Goal: Task Accomplishment & Management: Complete application form

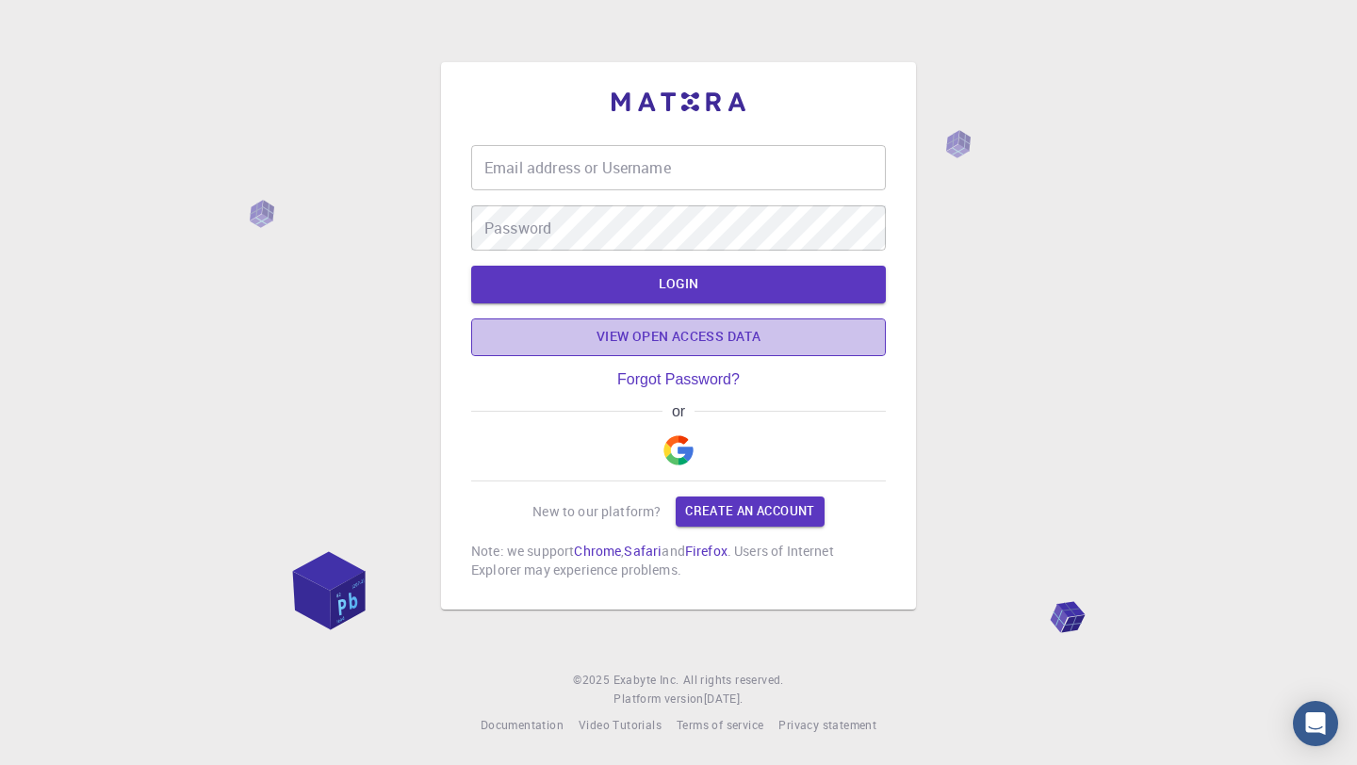
click at [730, 340] on link "View open access data" at bounding box center [678, 337] width 415 height 38
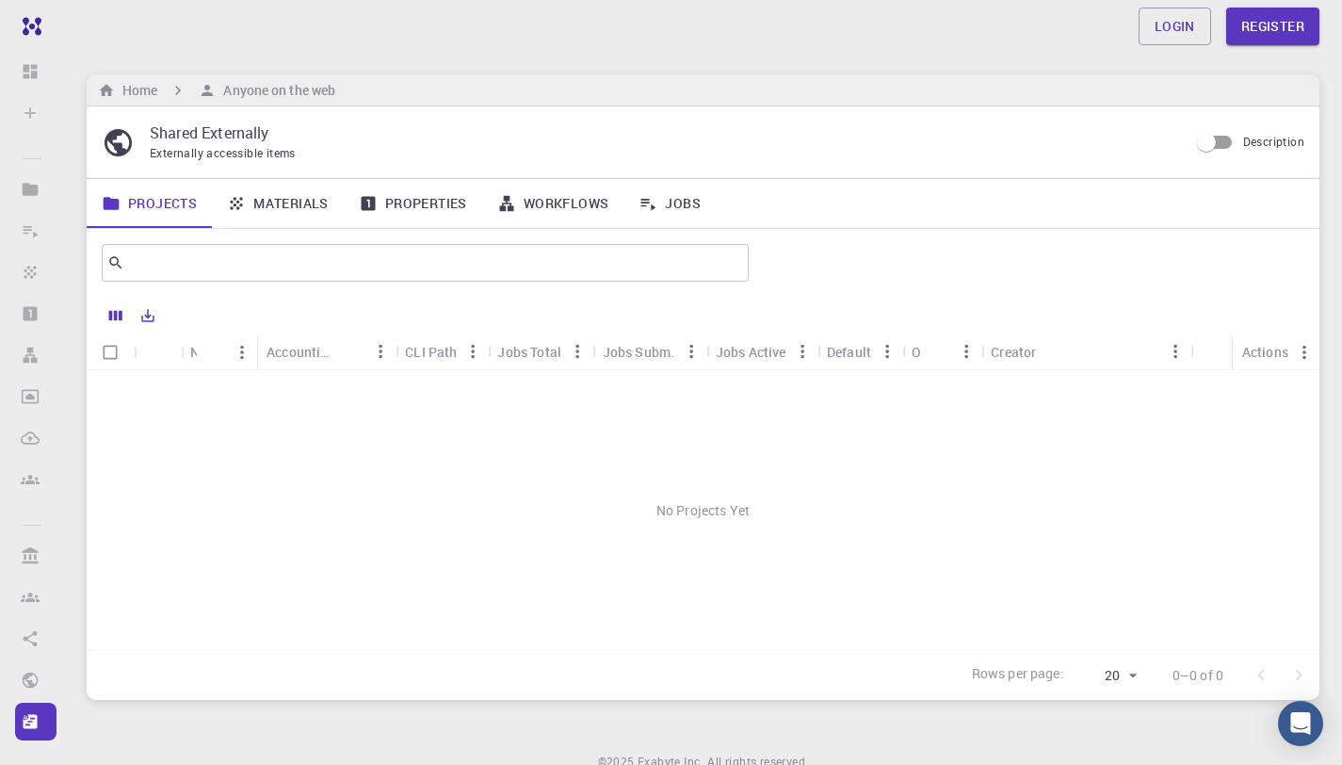
click at [792, 466] on div "No Projects Yet" at bounding box center [703, 510] width 1233 height 280
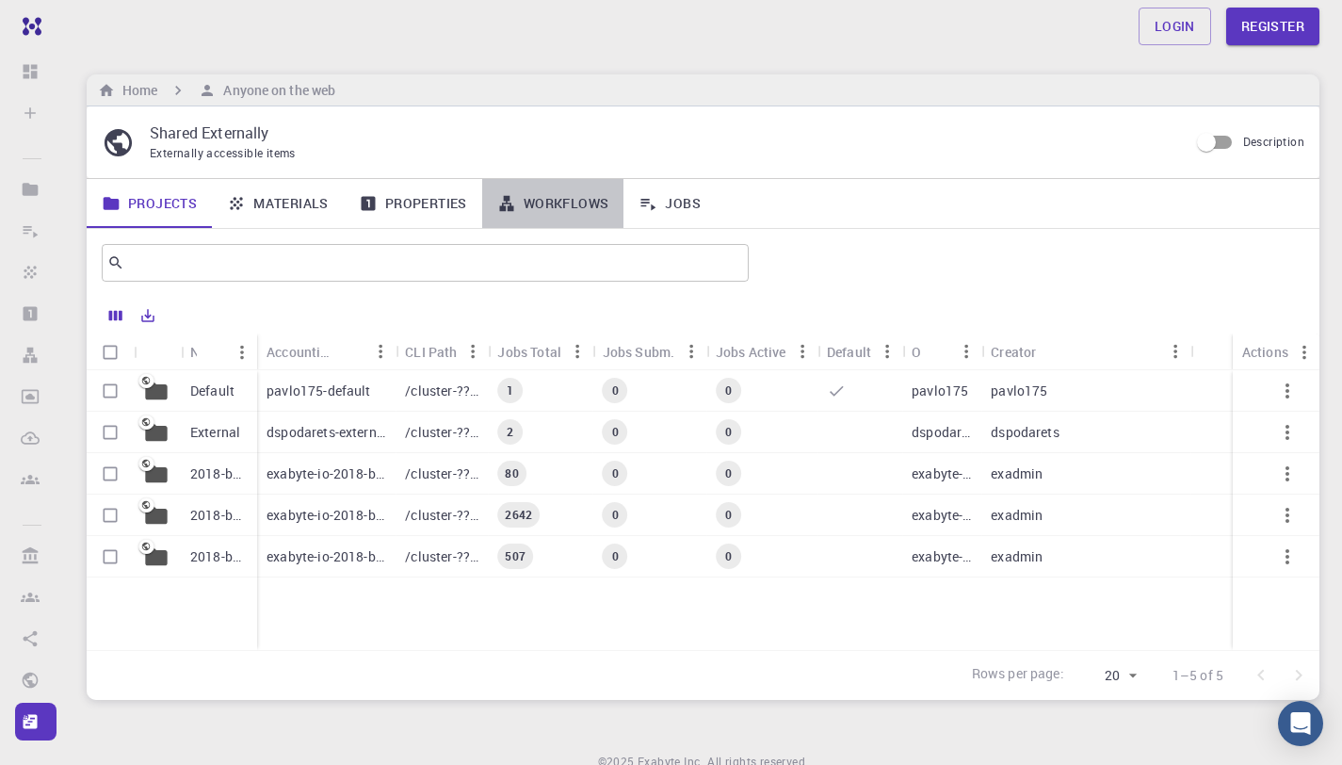
click at [552, 222] on link "Workflows" at bounding box center [553, 203] width 142 height 49
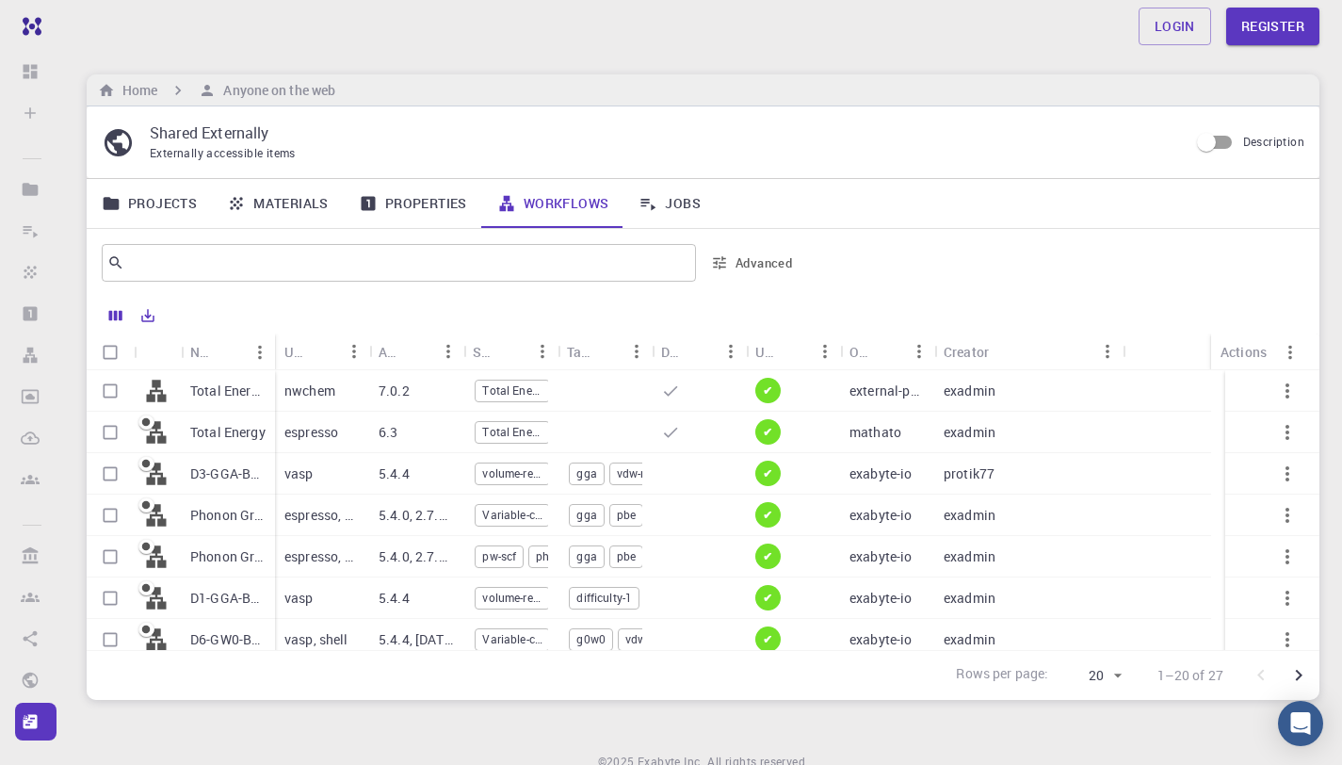
click at [744, 279] on div "​ Advanced" at bounding box center [452, 262] width 700 height 45
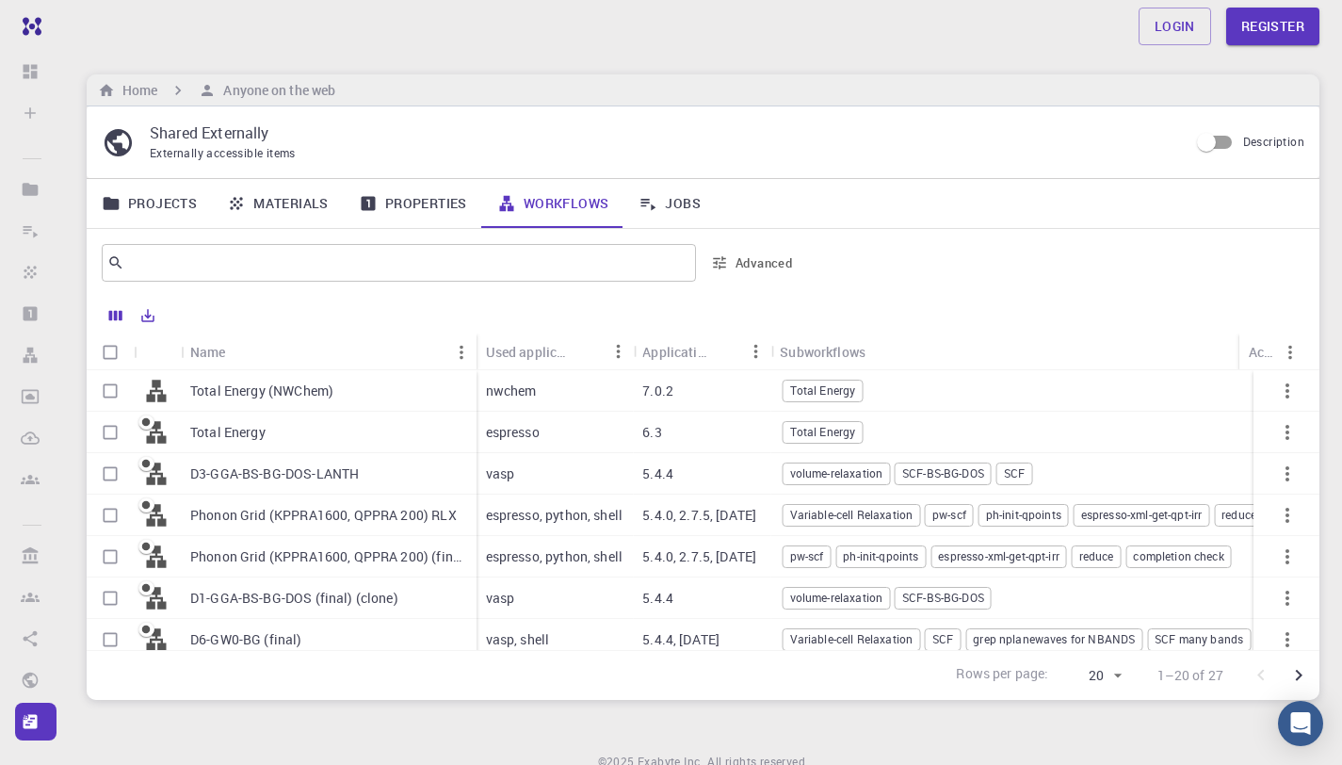
click at [373, 516] on p "Phonon Grid (KPPRA1600, QPPRA 200) RLX" at bounding box center [323, 515] width 267 height 19
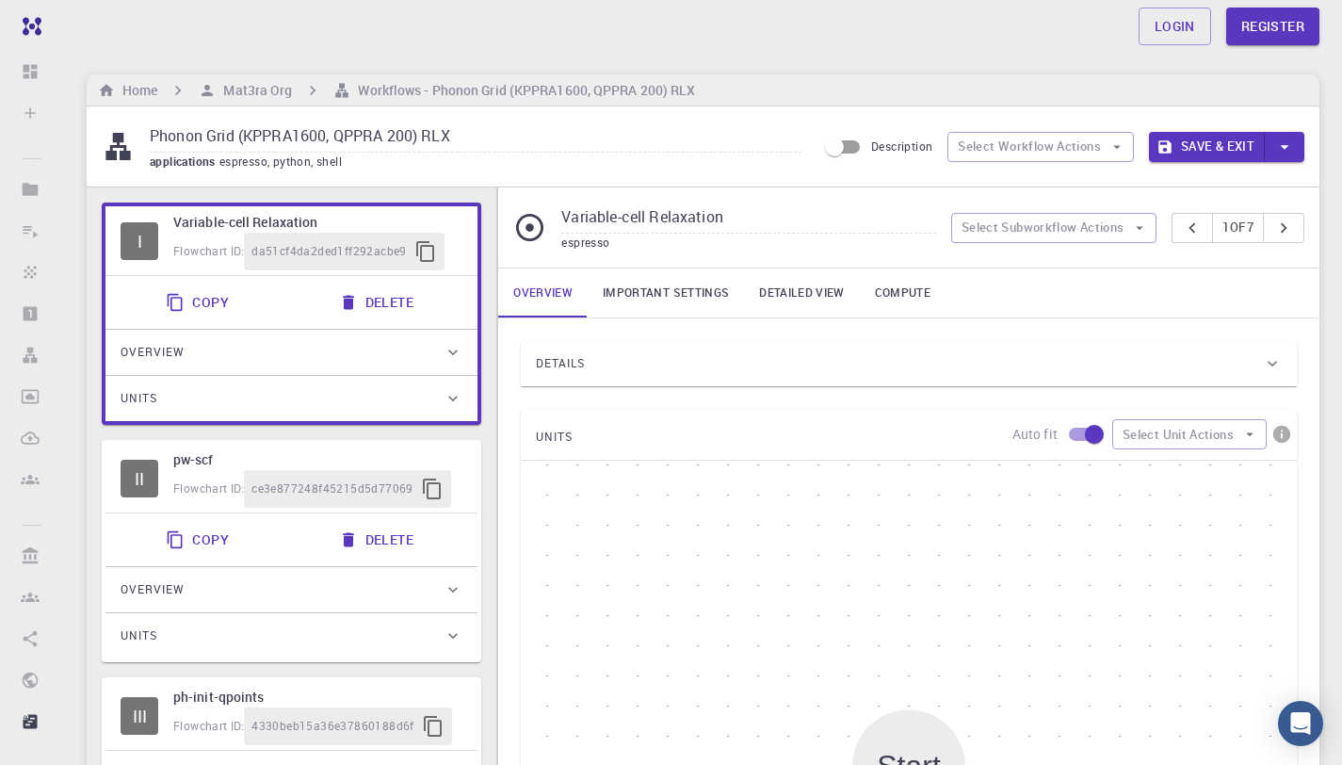
click at [767, 204] on input "Variable-cell Relaxation" at bounding box center [748, 218] width 374 height 31
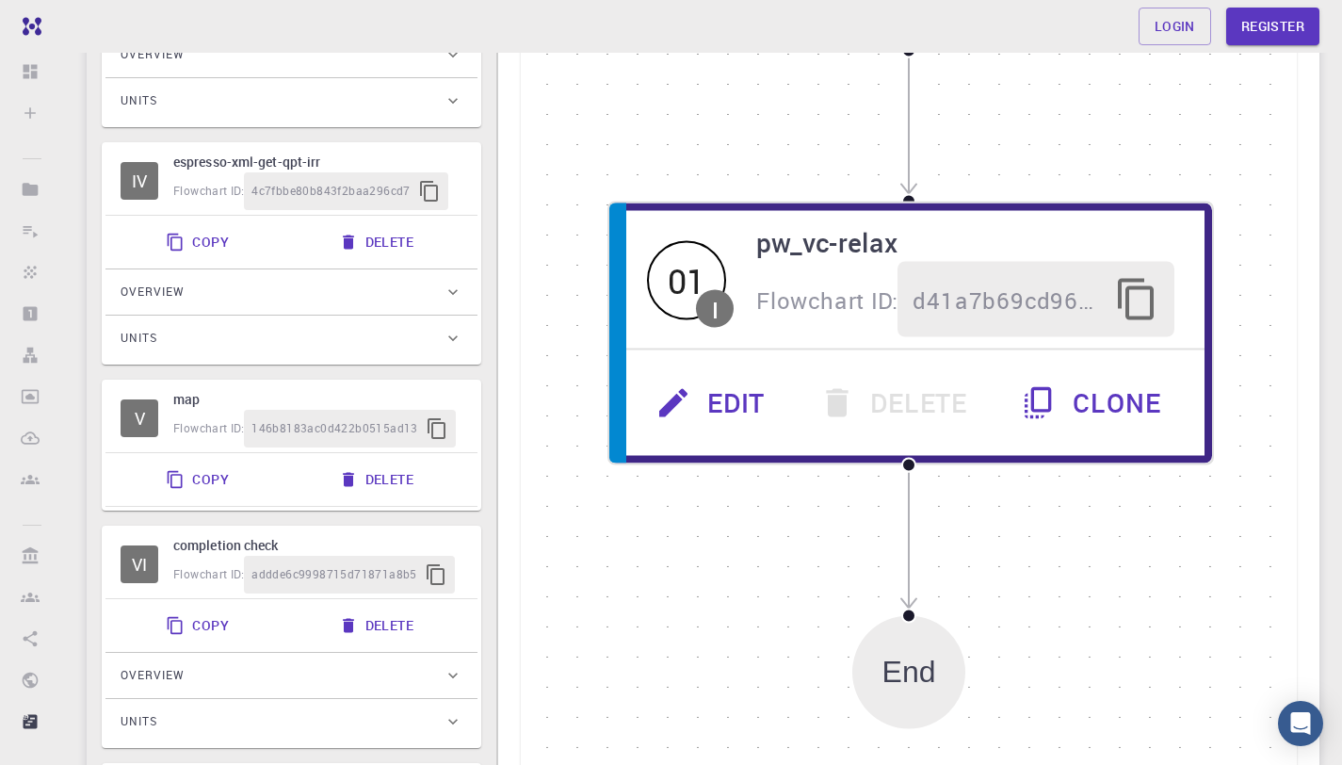
scroll to position [773, 0]
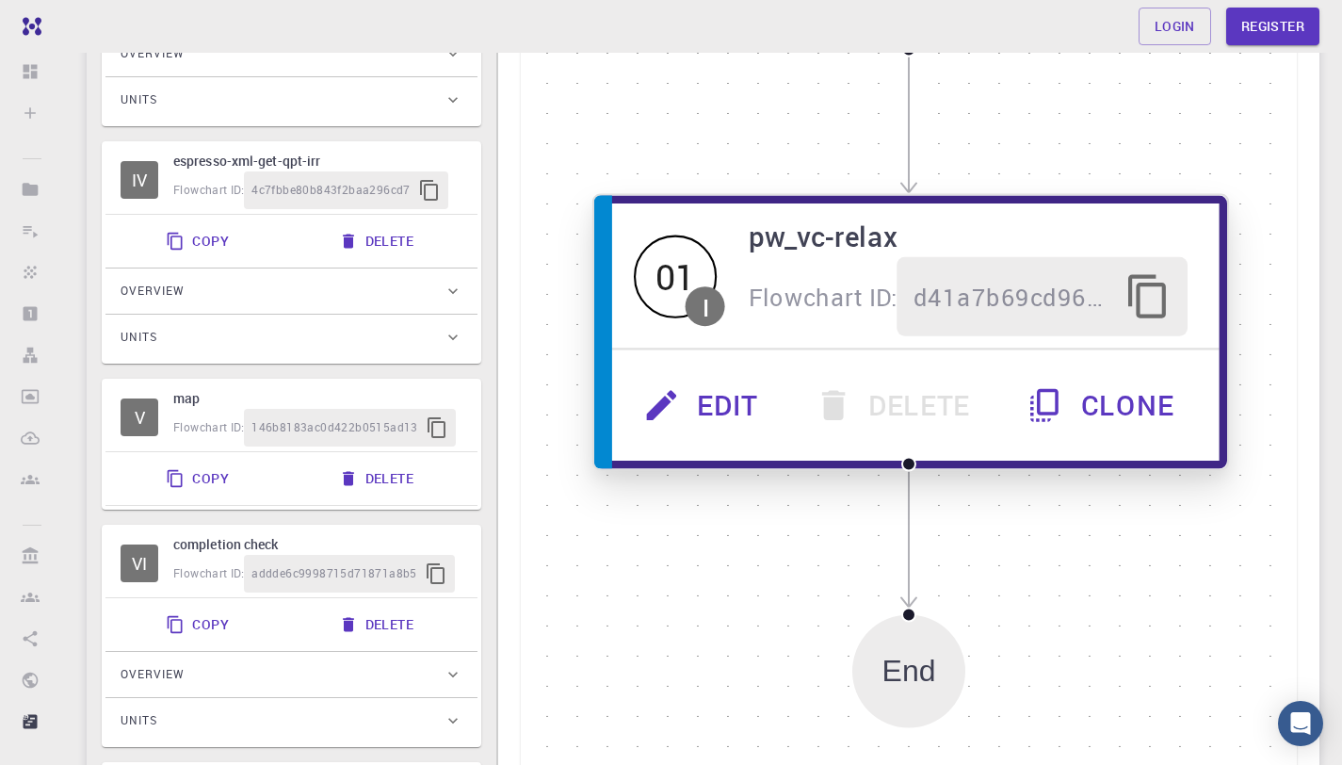
click at [739, 384] on button "Edit" at bounding box center [704, 405] width 171 height 79
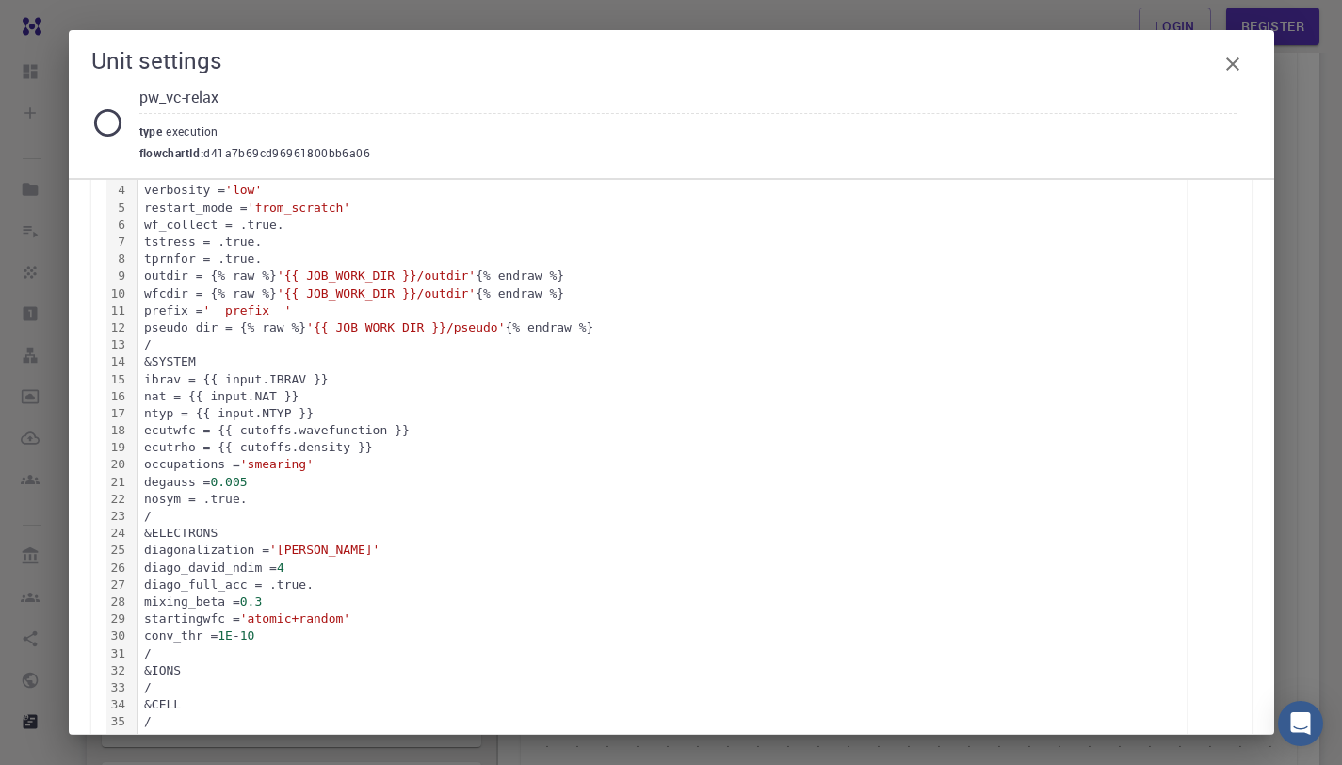
scroll to position [104, 0]
click at [1317, 123] on div "Unit settings pw_vc-relax type execution flowchartId : d41a7b69cd96961800bb6a06…" at bounding box center [671, 382] width 1342 height 765
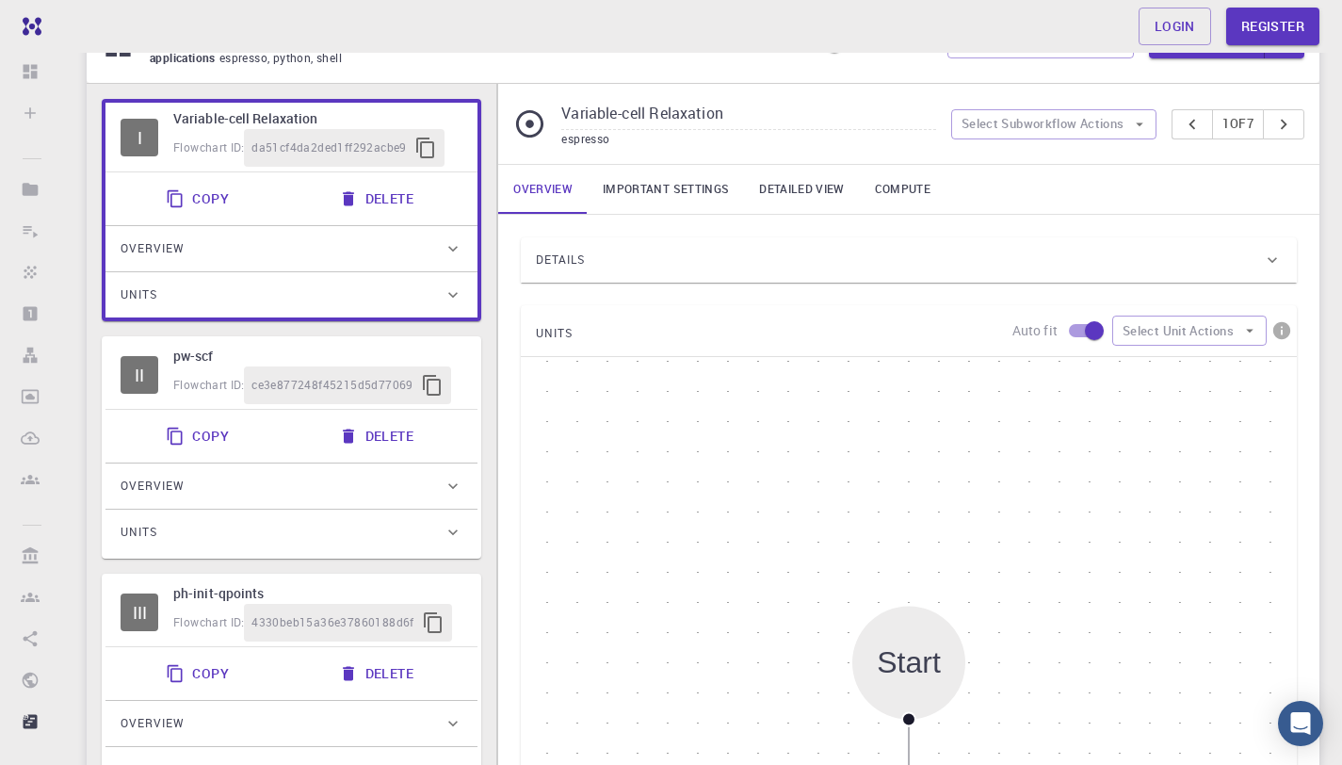
scroll to position [793, 0]
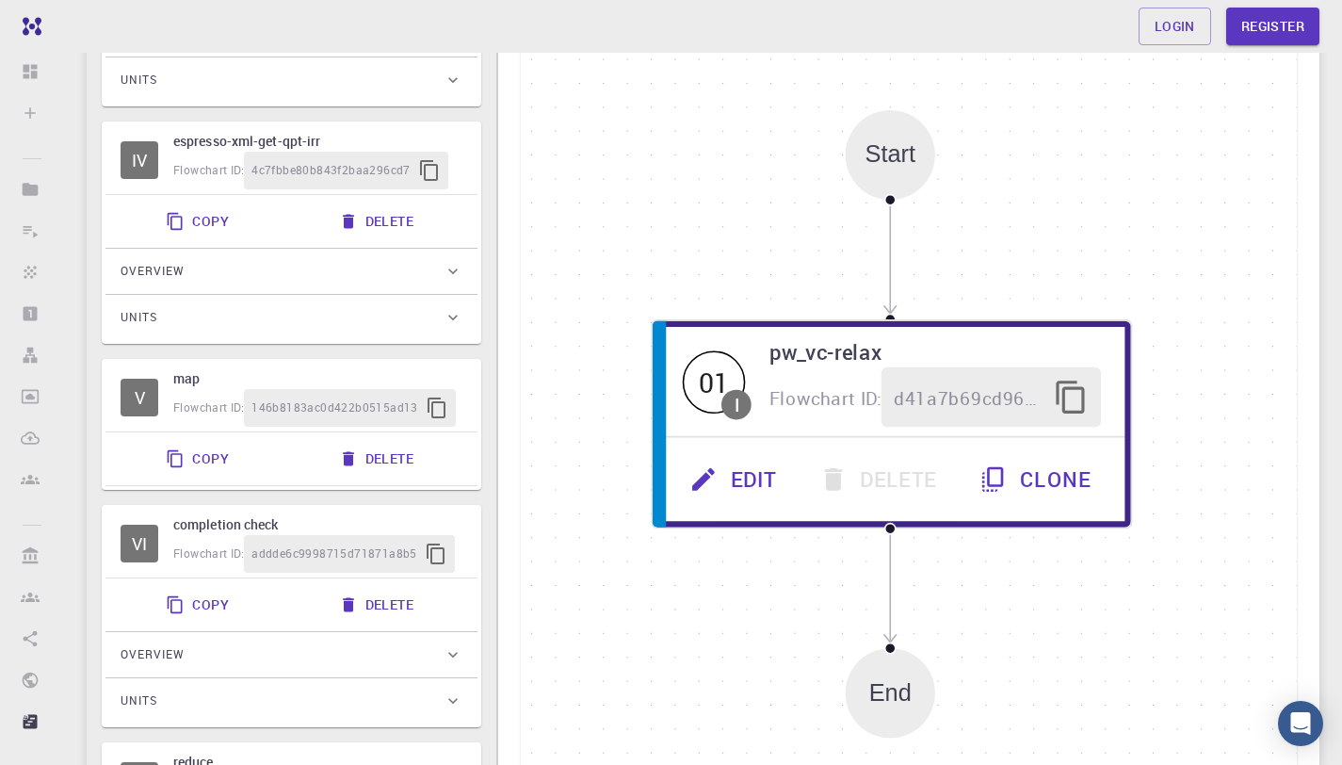
click at [219, 148] on h6 "espresso-xml-get-qpt-irr" at bounding box center [317, 141] width 289 height 21
type input "espresso-xml-get-qpt-irr"
type input "python"
type input "2.7.5"
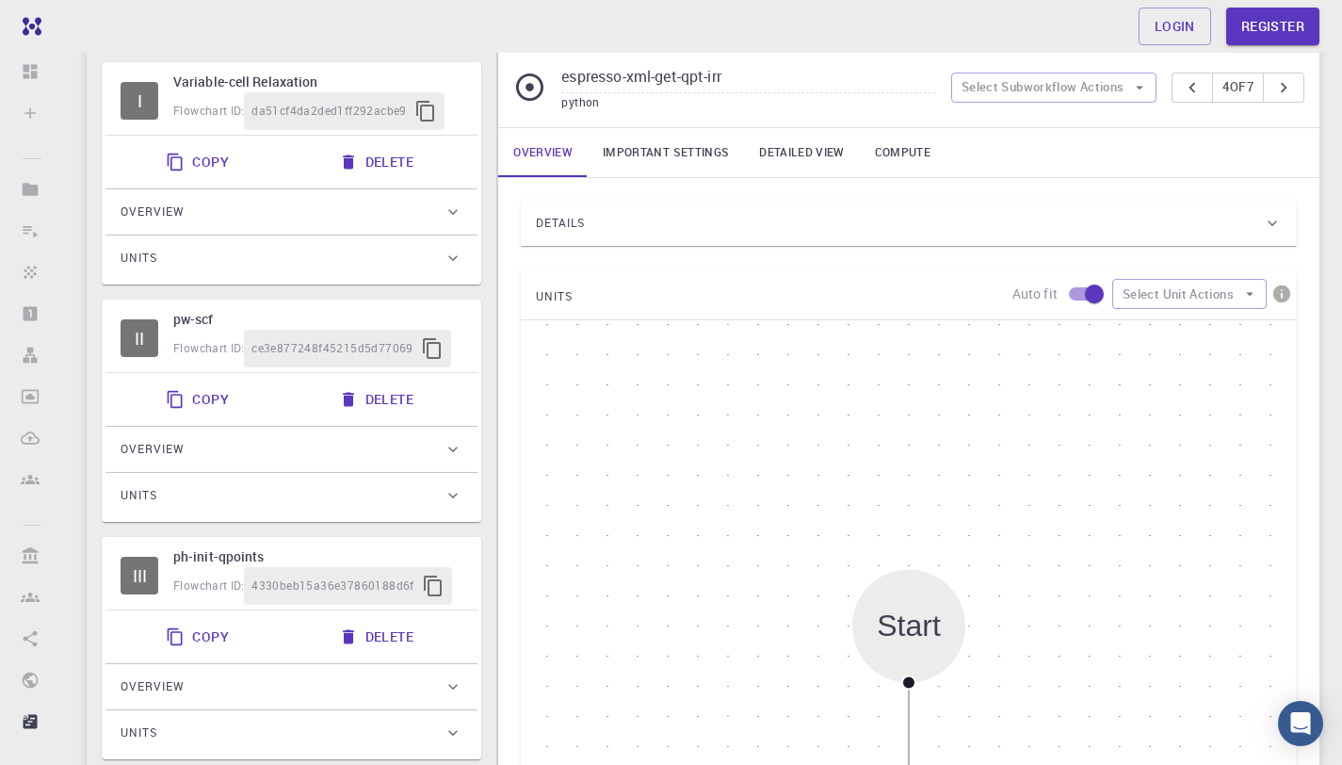
scroll to position [142, 0]
click at [212, 335] on div "Flowchart ID: ce3e877248f45215d5d77069" at bounding box center [317, 347] width 289 height 38
type input "pw-scf"
type input "espresso"
type input "5.4.0"
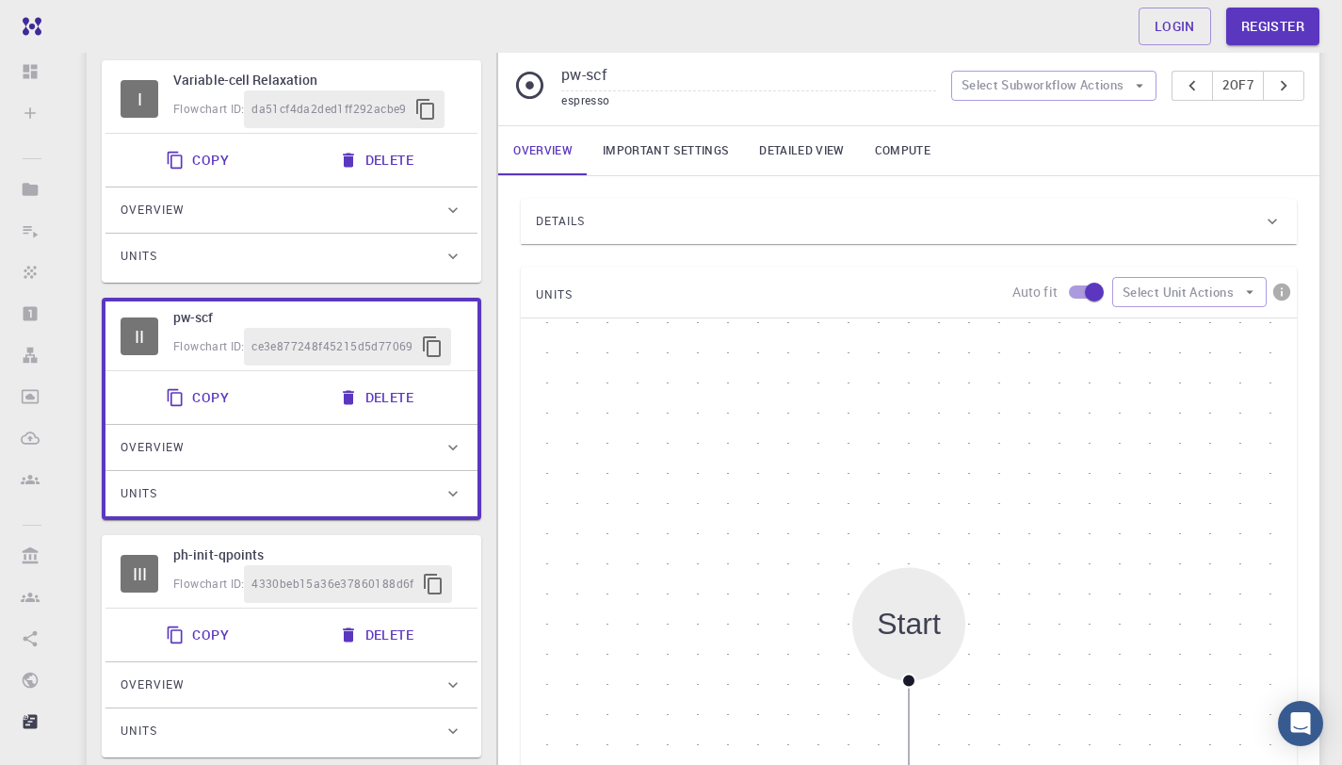
click at [253, 442] on div "Overview" at bounding box center [282, 447] width 323 height 30
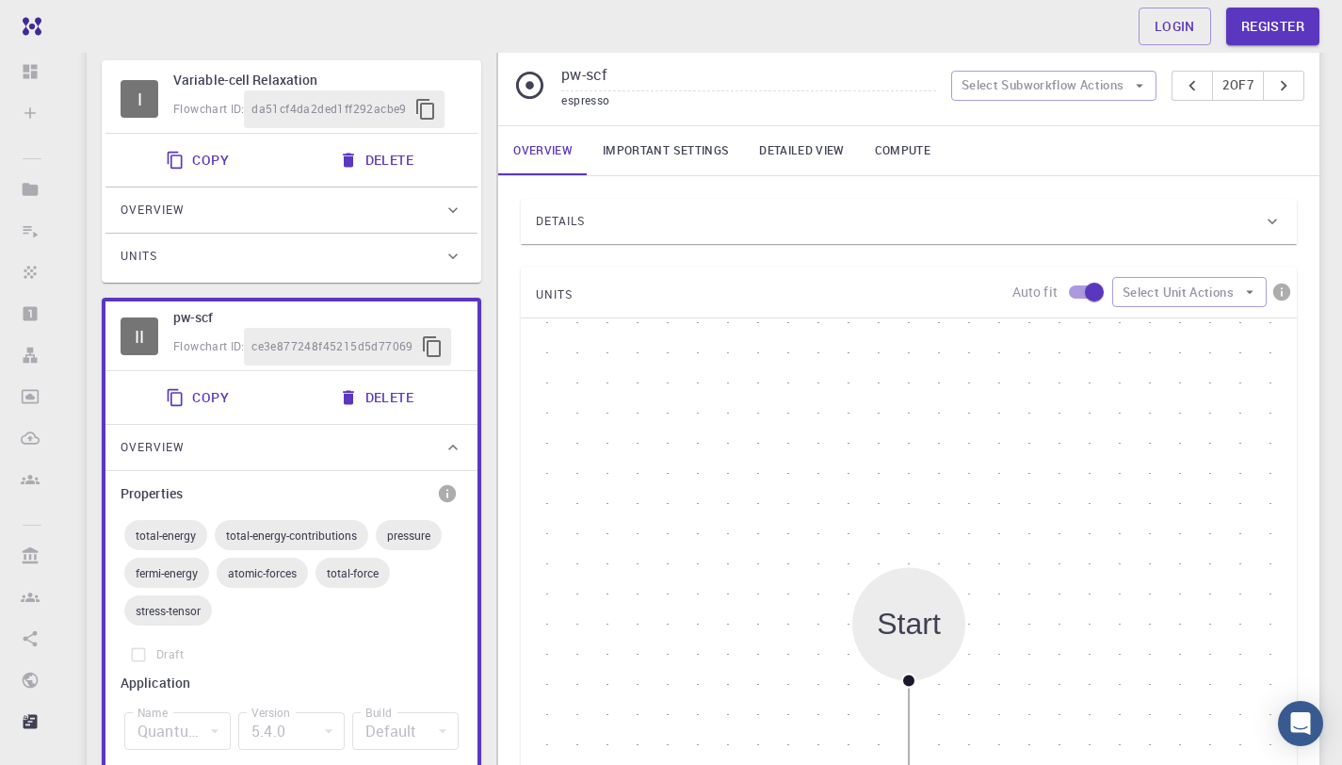
click at [253, 442] on div "Overview" at bounding box center [282, 447] width 323 height 30
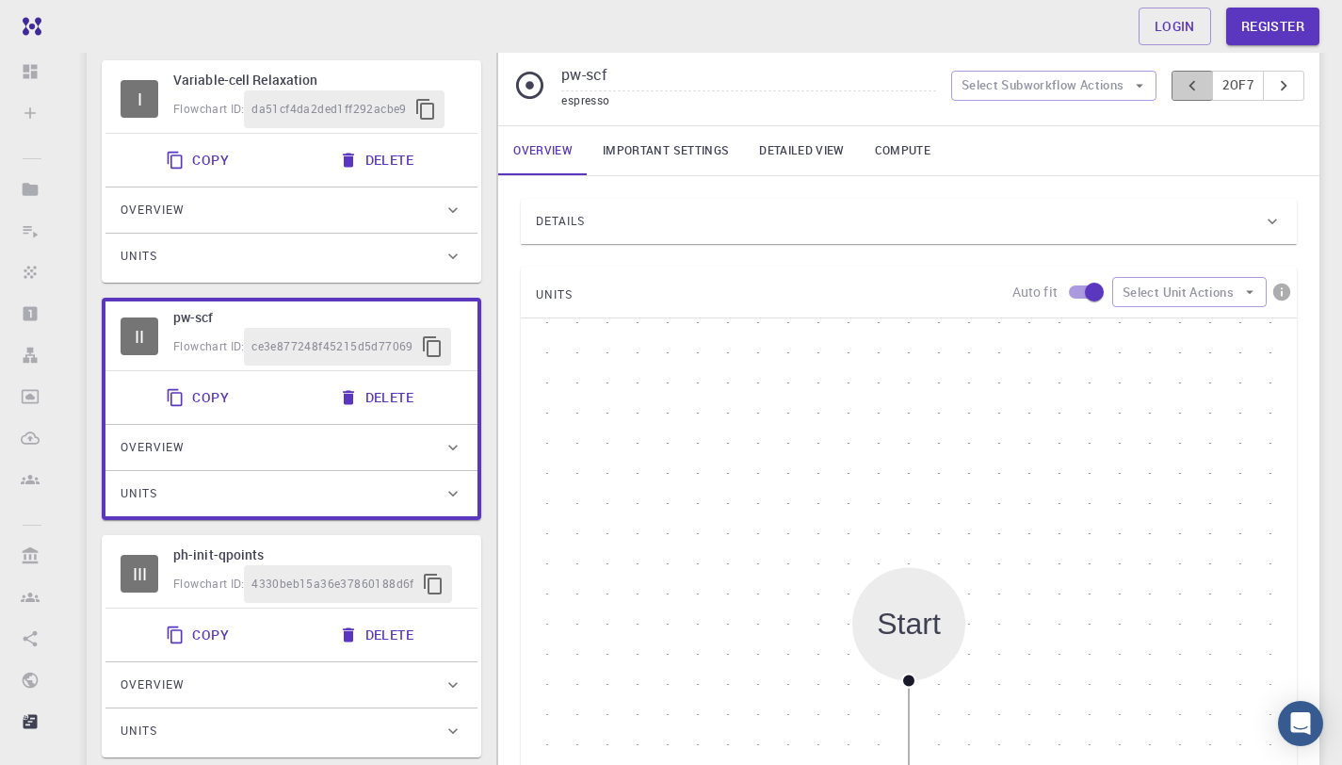
click at [1172, 77] on button "pager" at bounding box center [1192, 86] width 41 height 30
type input "Variable-cell Relaxation"
type input "Plane-wave Projector-augmented Wave Pseudopotential (Davidson Diagonalization, …"
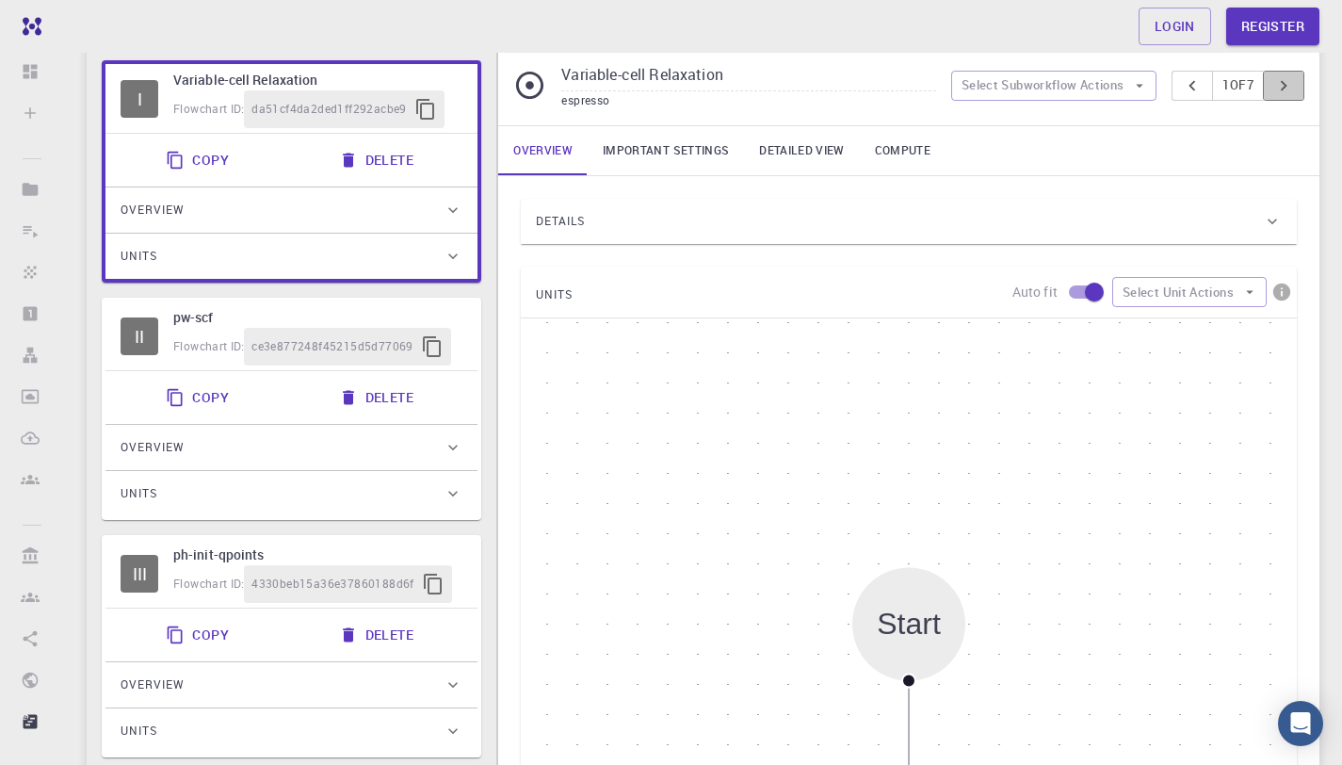
click at [1296, 87] on button "pager" at bounding box center [1283, 86] width 41 height 30
type input "pw-scf"
type input "Plane-wave Ultra-soft Pseudopotential (Davidson Diagonalization, Gaussian Smear…"
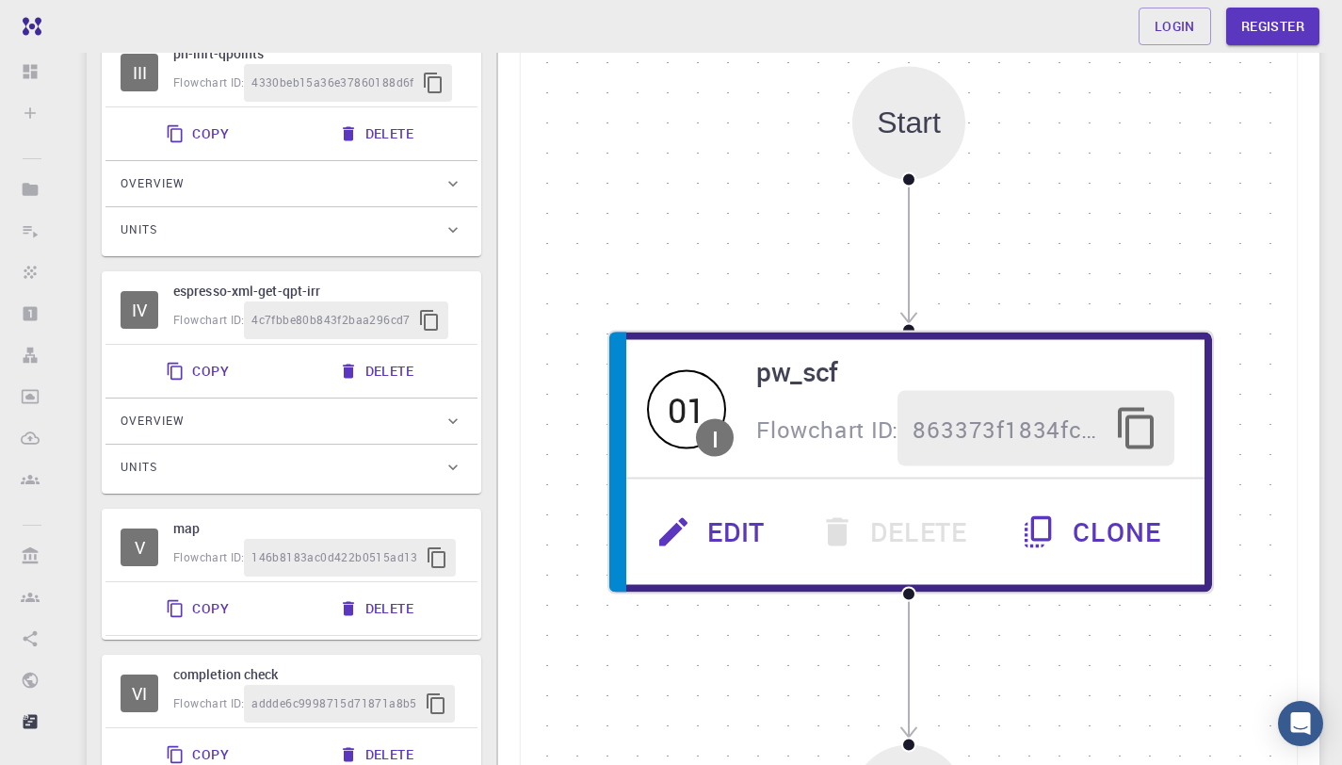
scroll to position [674, 0]
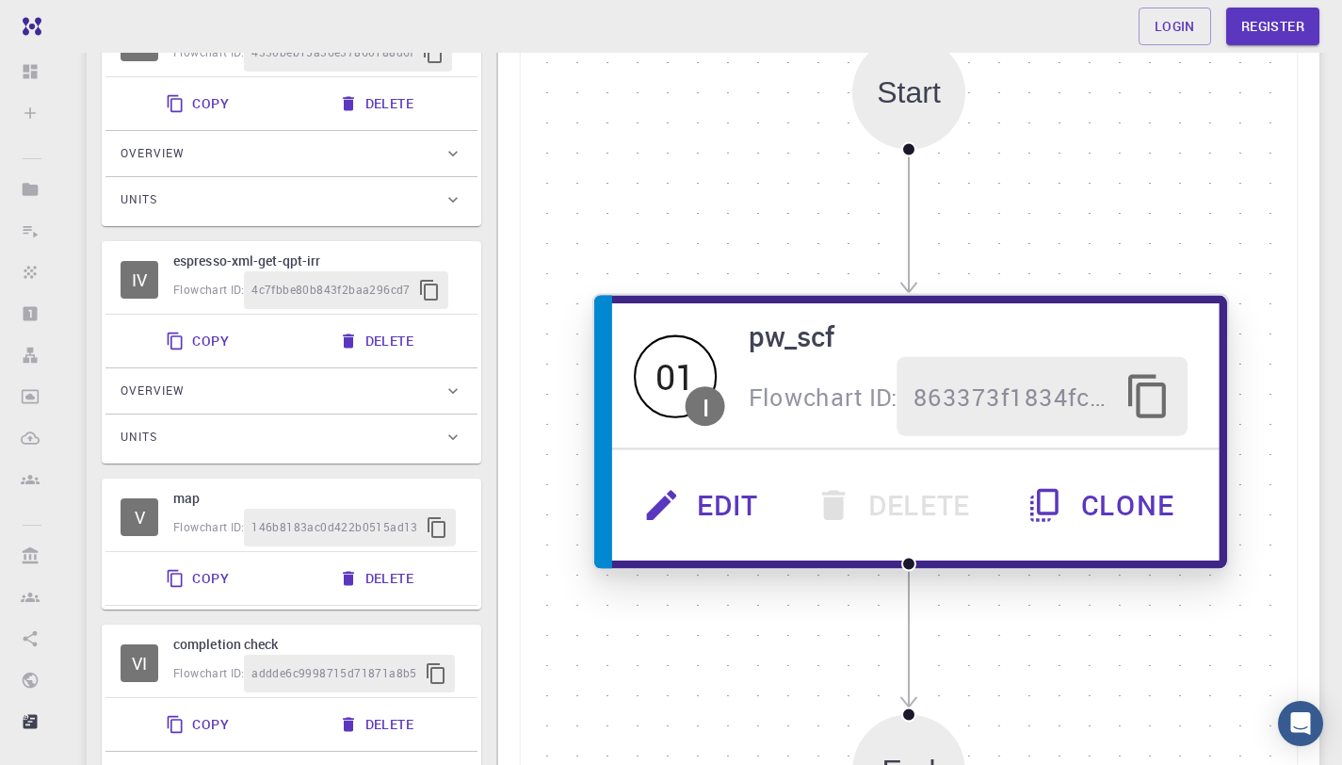
click at [712, 521] on button "Edit" at bounding box center [704, 504] width 171 height 79
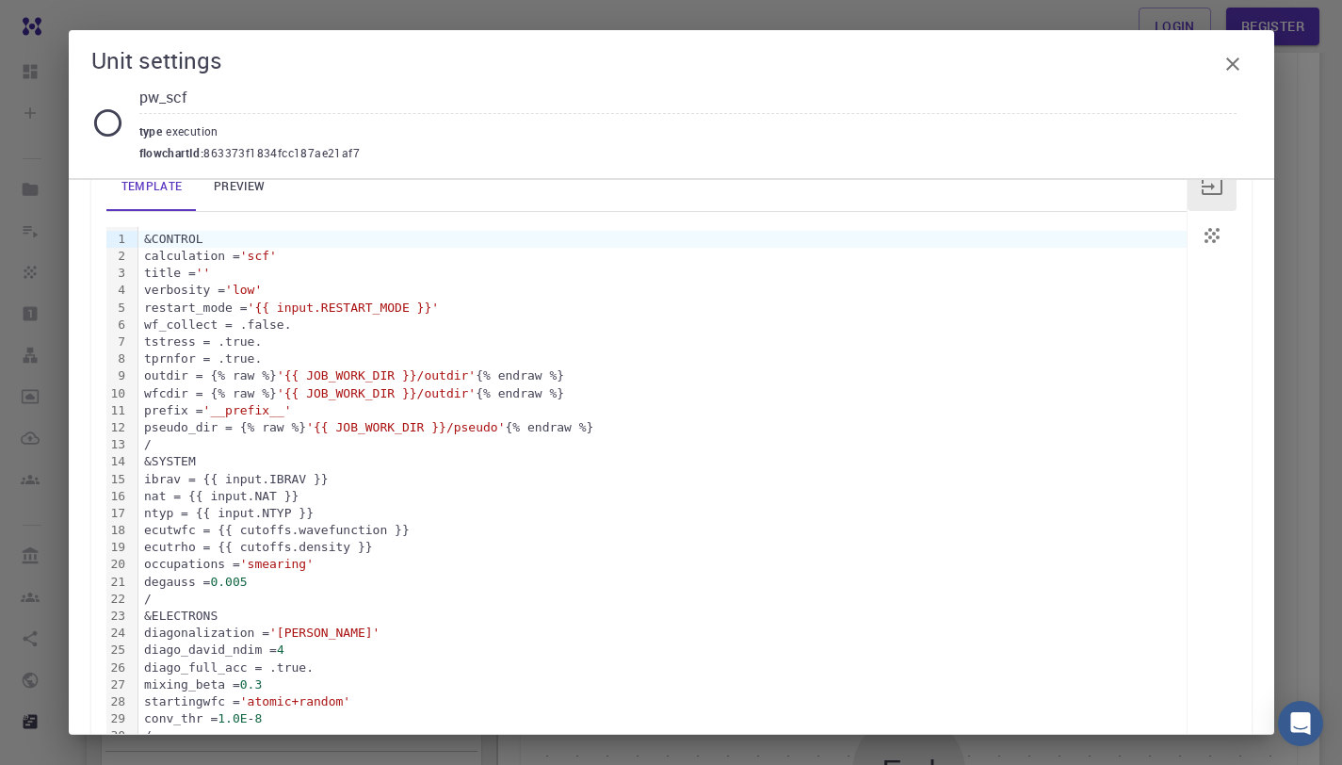
scroll to position [264, 0]
click at [1251, 65] on div "Unit settings pw_scf type execution flowchartId : 863373f1834fcc187ae21af7" at bounding box center [672, 104] width 1206 height 148
click at [1231, 69] on icon "button" at bounding box center [1233, 64] width 23 height 23
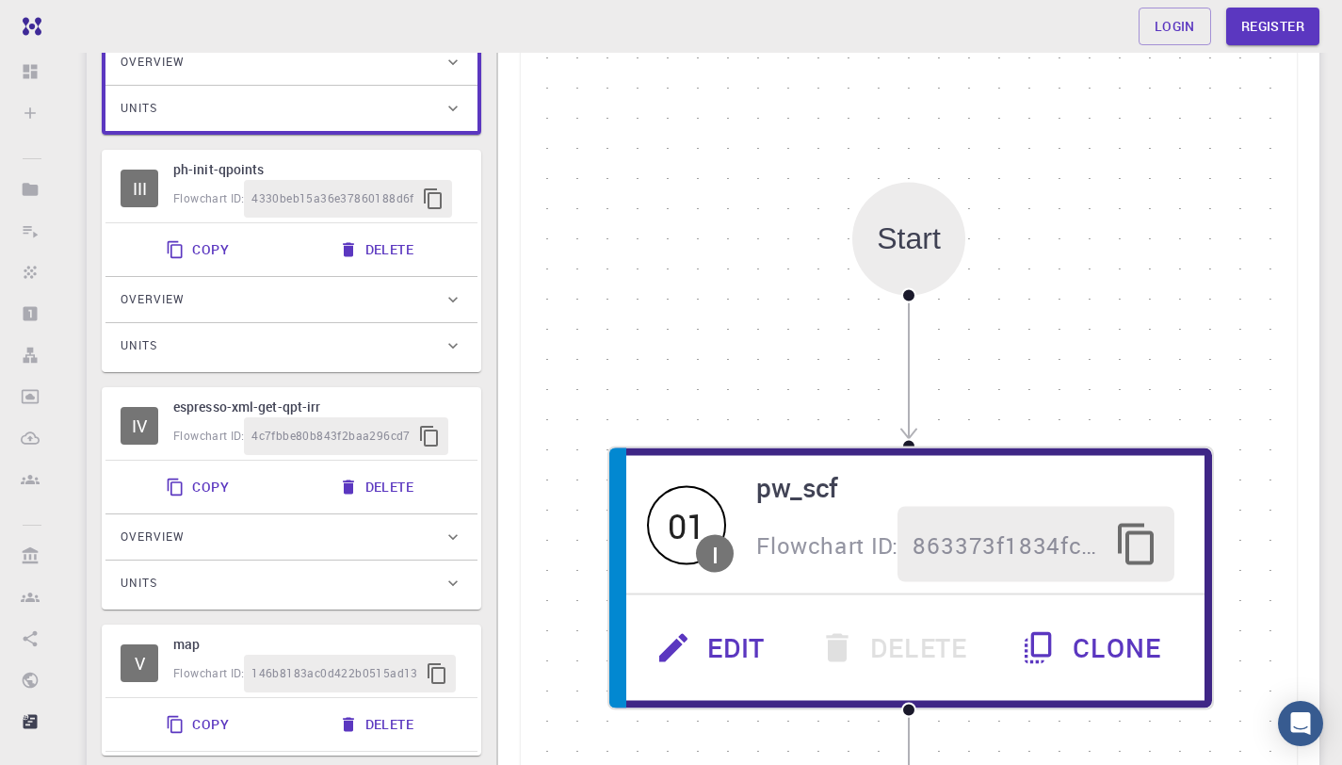
scroll to position [529, 0]
click at [209, 178] on h6 "ph-init-qpoints" at bounding box center [317, 168] width 289 height 21
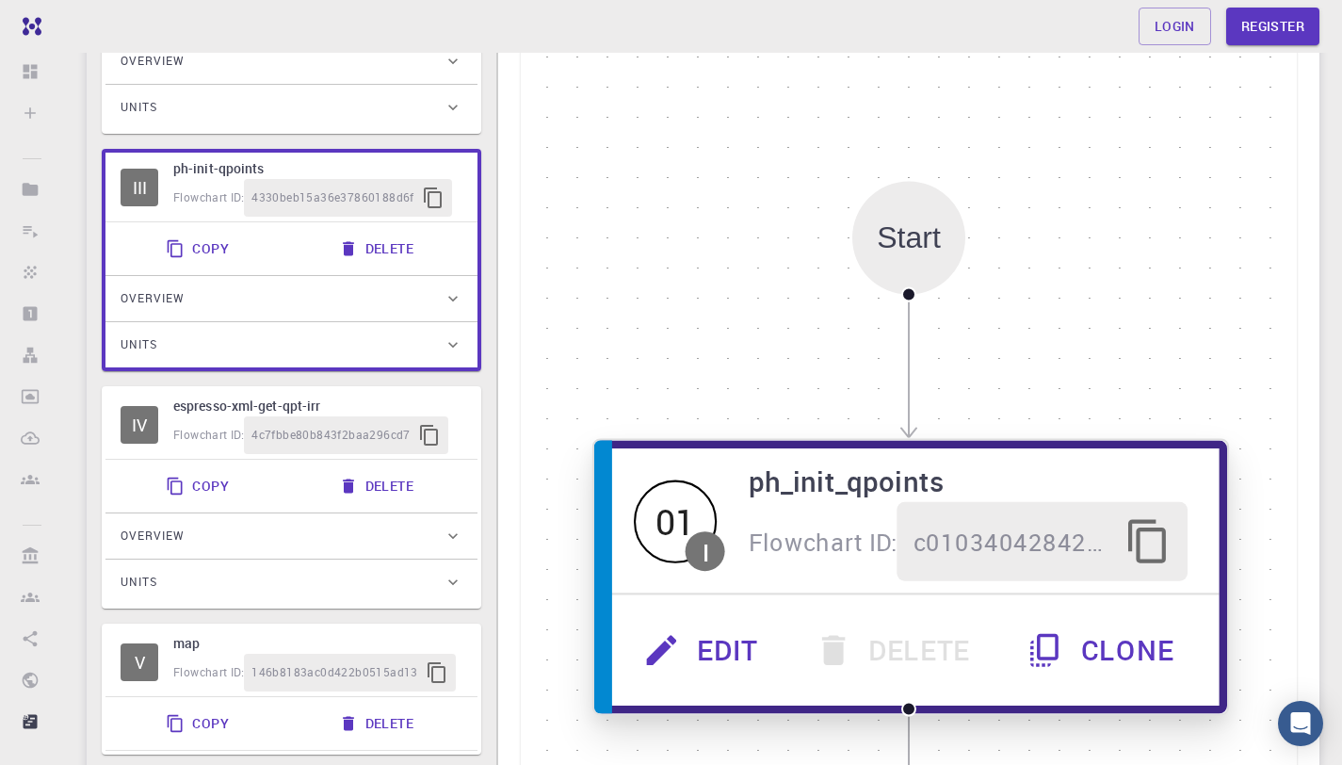
click at [737, 655] on button "Edit" at bounding box center [704, 649] width 171 height 79
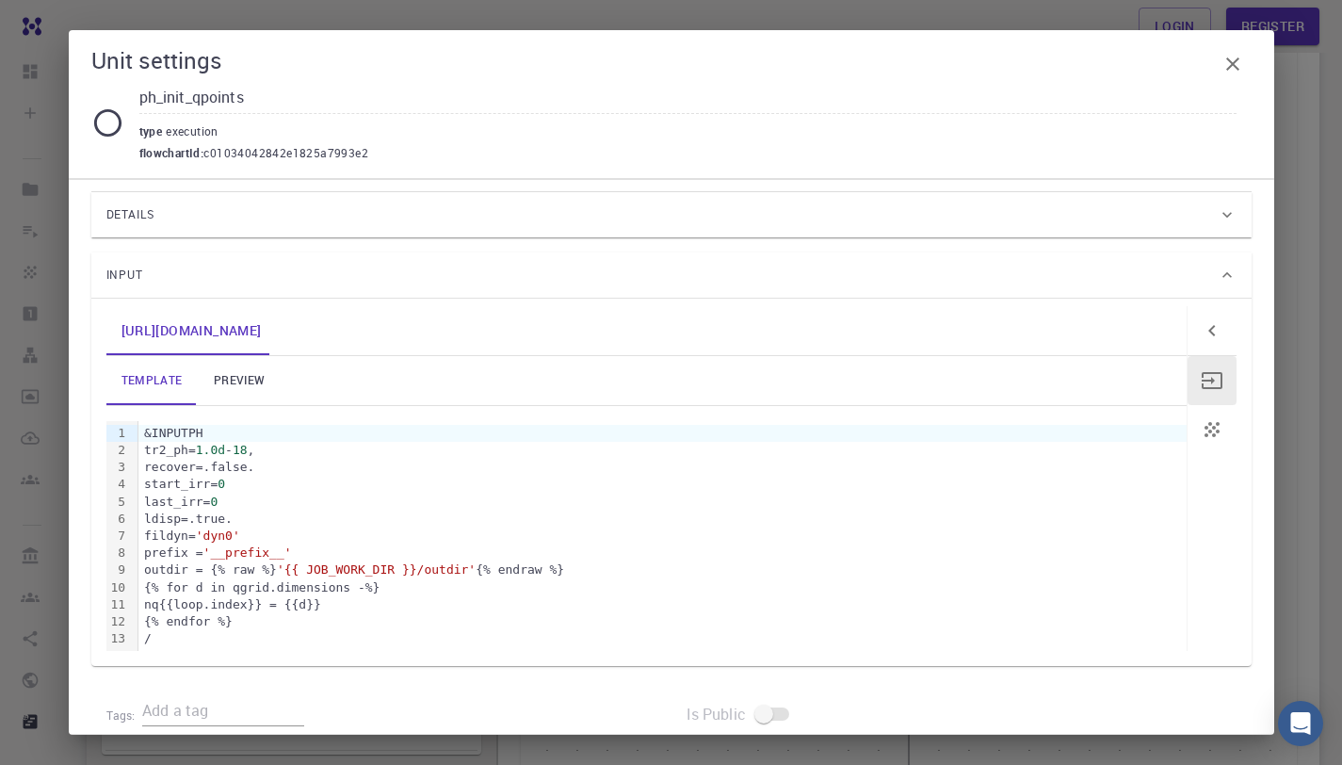
scroll to position [0, 0]
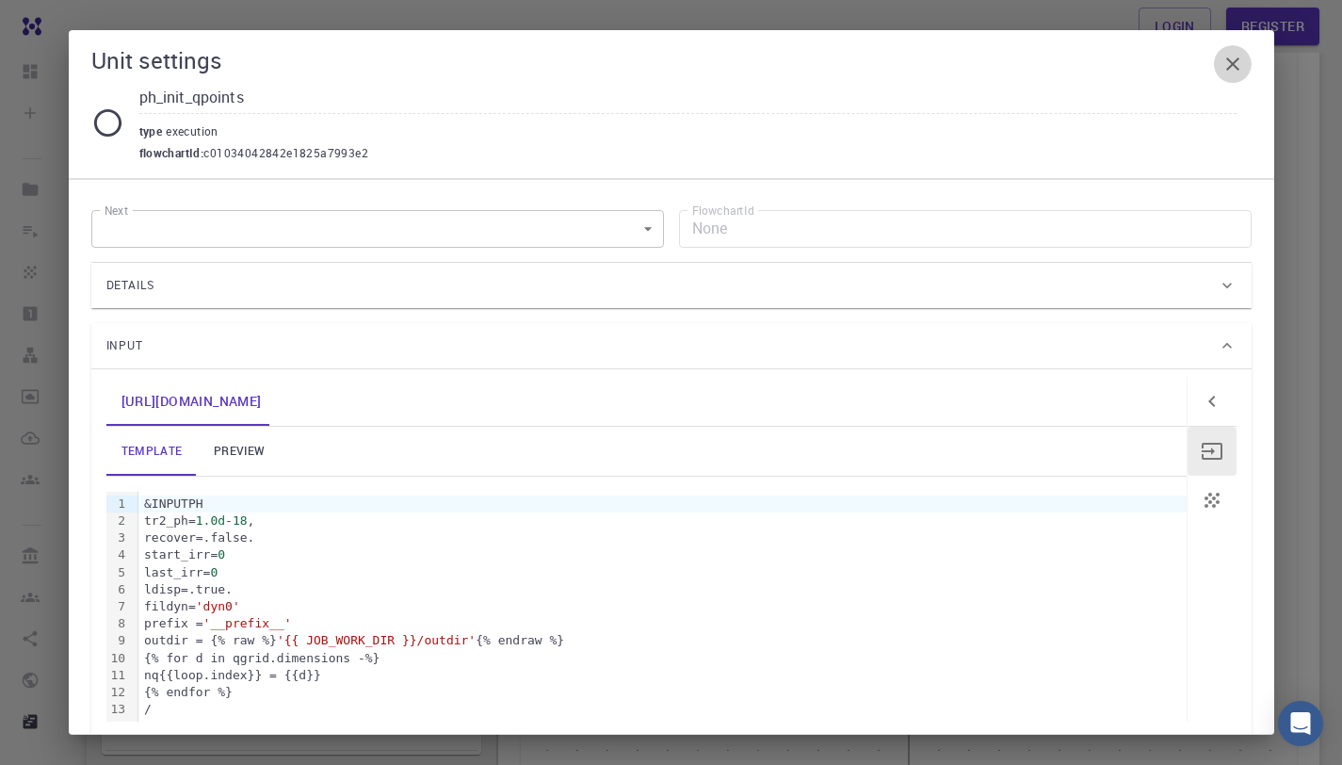
click at [1244, 61] on button "button" at bounding box center [1233, 64] width 38 height 38
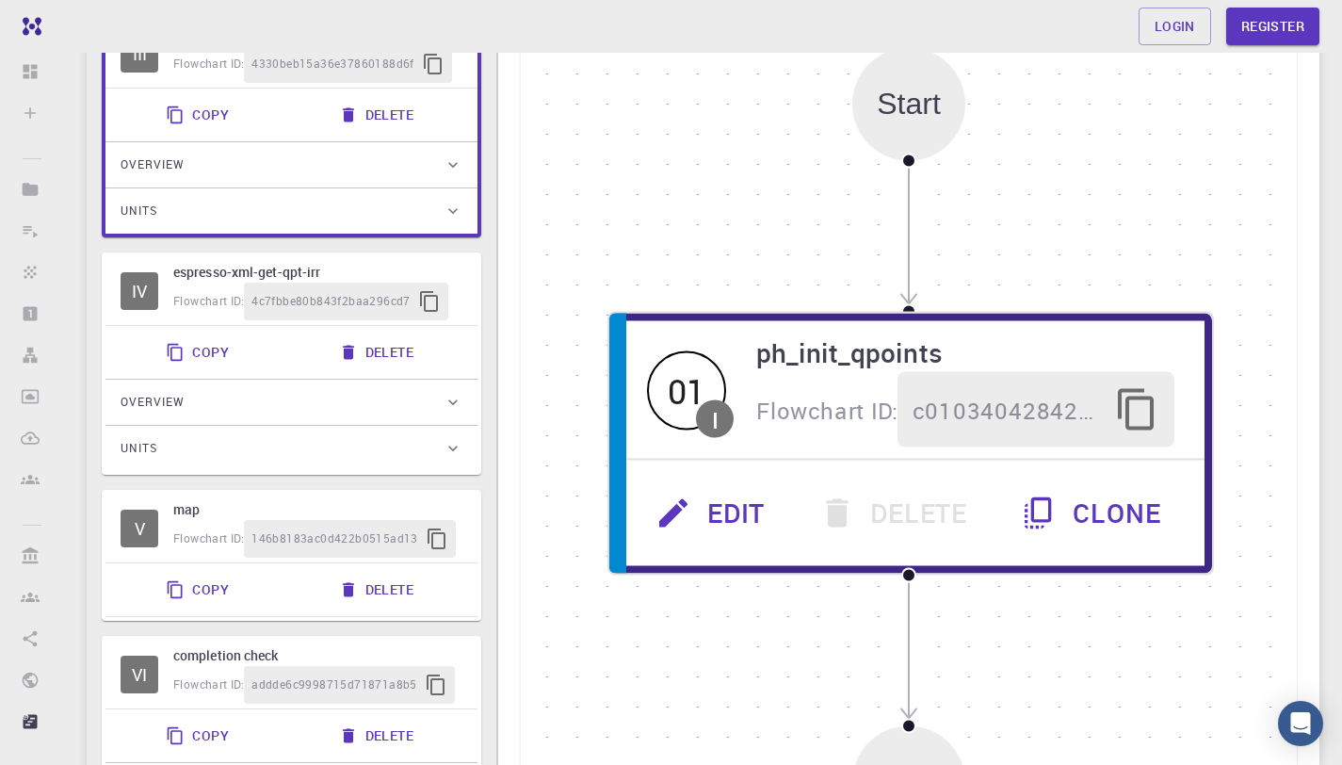
scroll to position [670, 0]
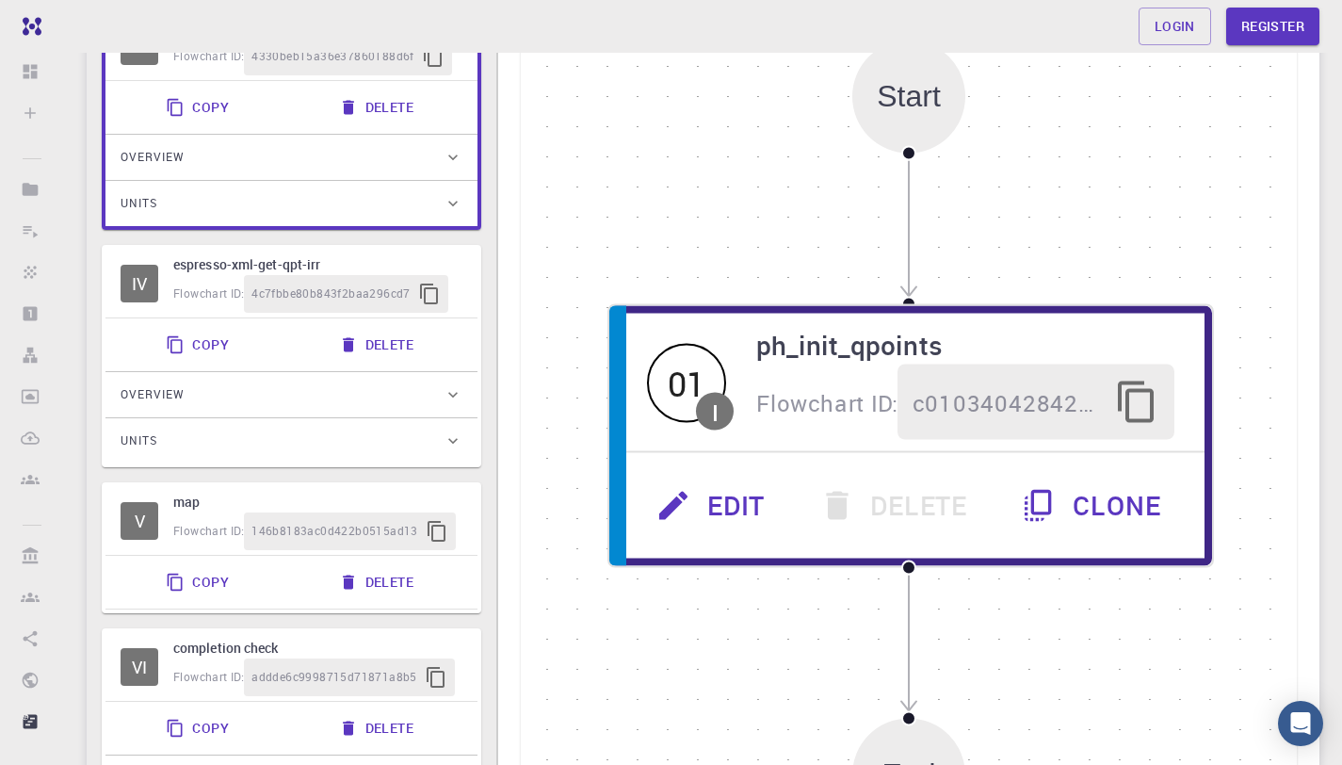
click at [463, 282] on div "Flowchart ID: 4c7fbbe80b843f2baa296cd7" at bounding box center [317, 294] width 289 height 38
type input "espresso-xml-get-qpt-irr"
type input "python"
type input "2.7.5"
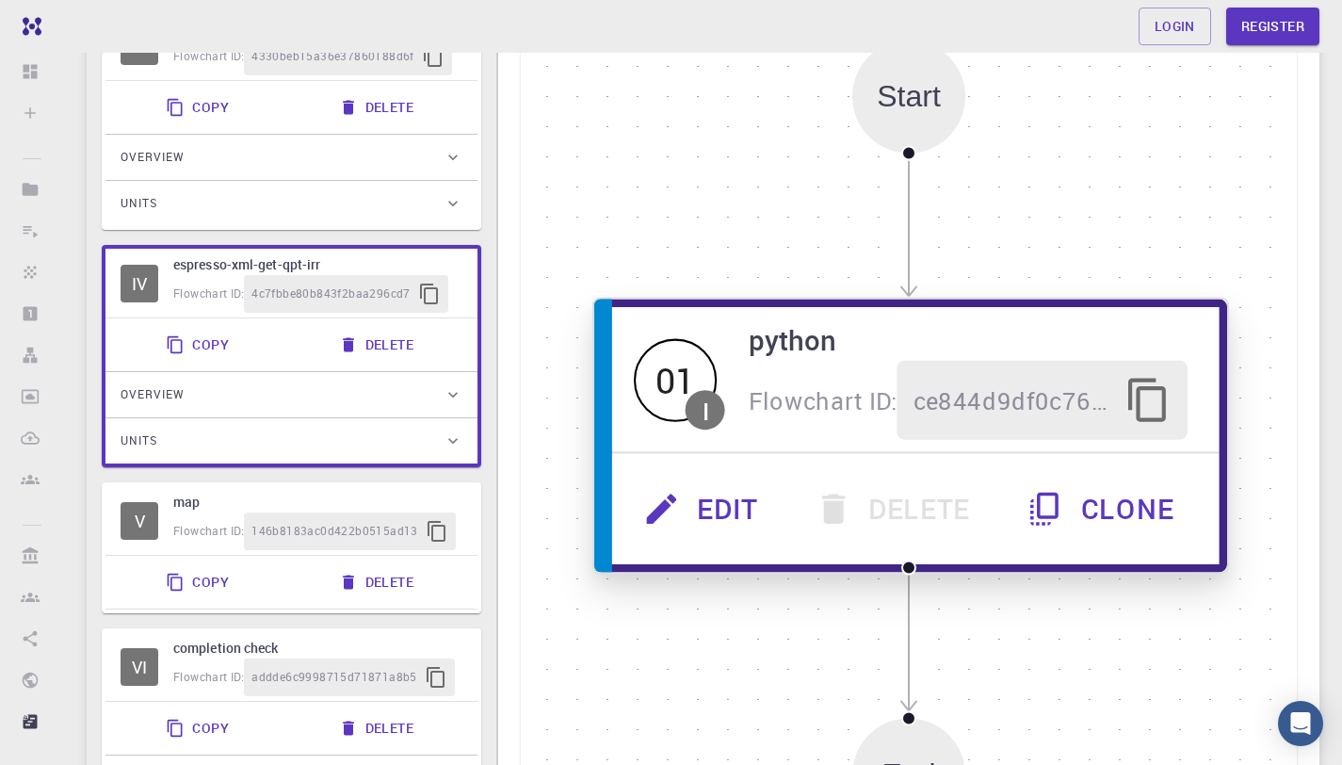
click at [707, 521] on button "Edit" at bounding box center [704, 508] width 171 height 79
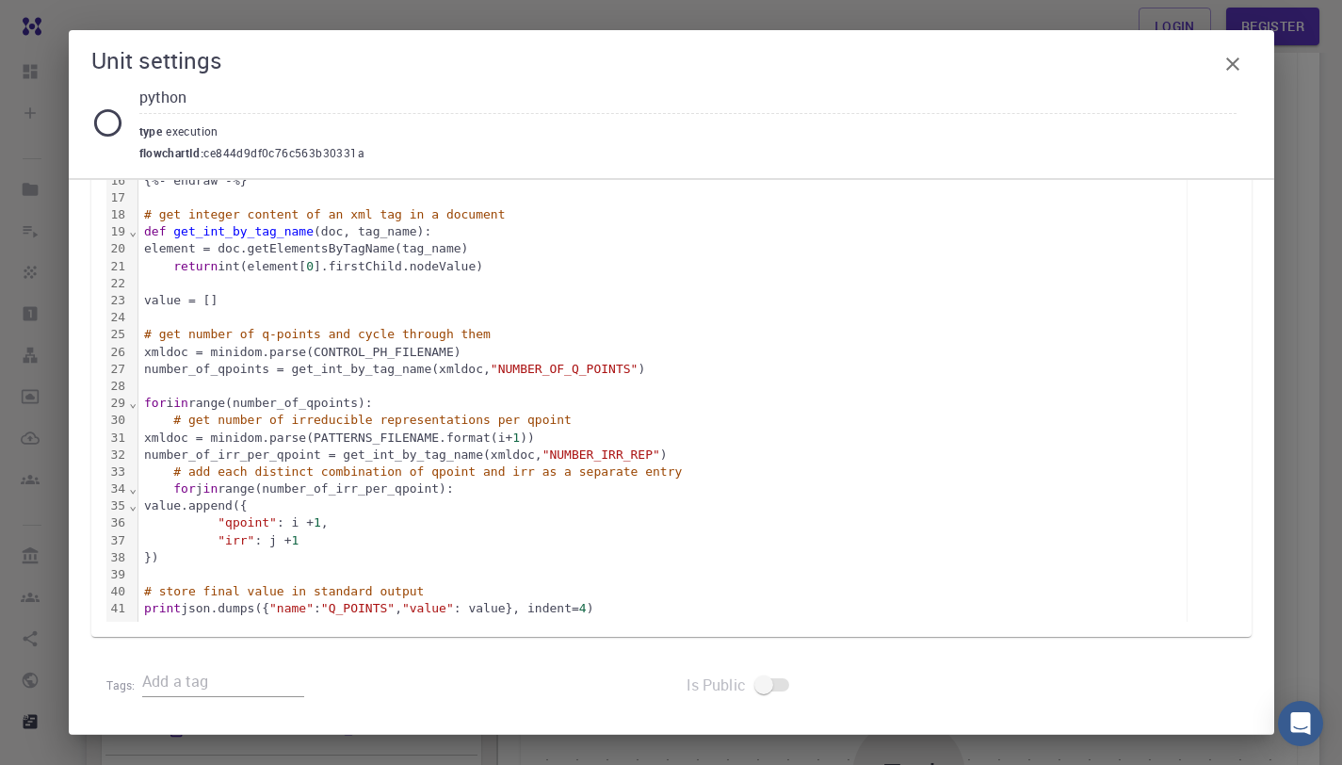
scroll to position [581, 0]
click at [1230, 56] on icon "button" at bounding box center [1233, 64] width 23 height 23
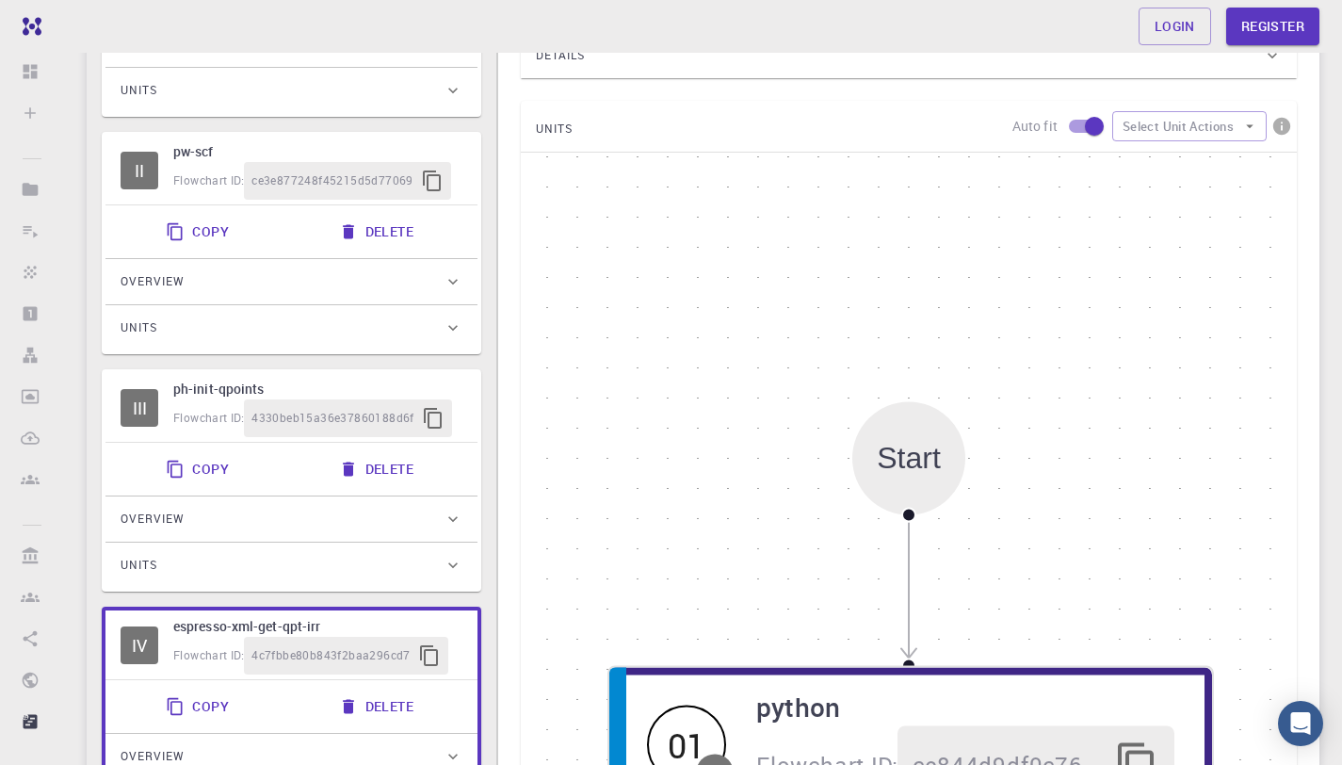
scroll to position [0, 0]
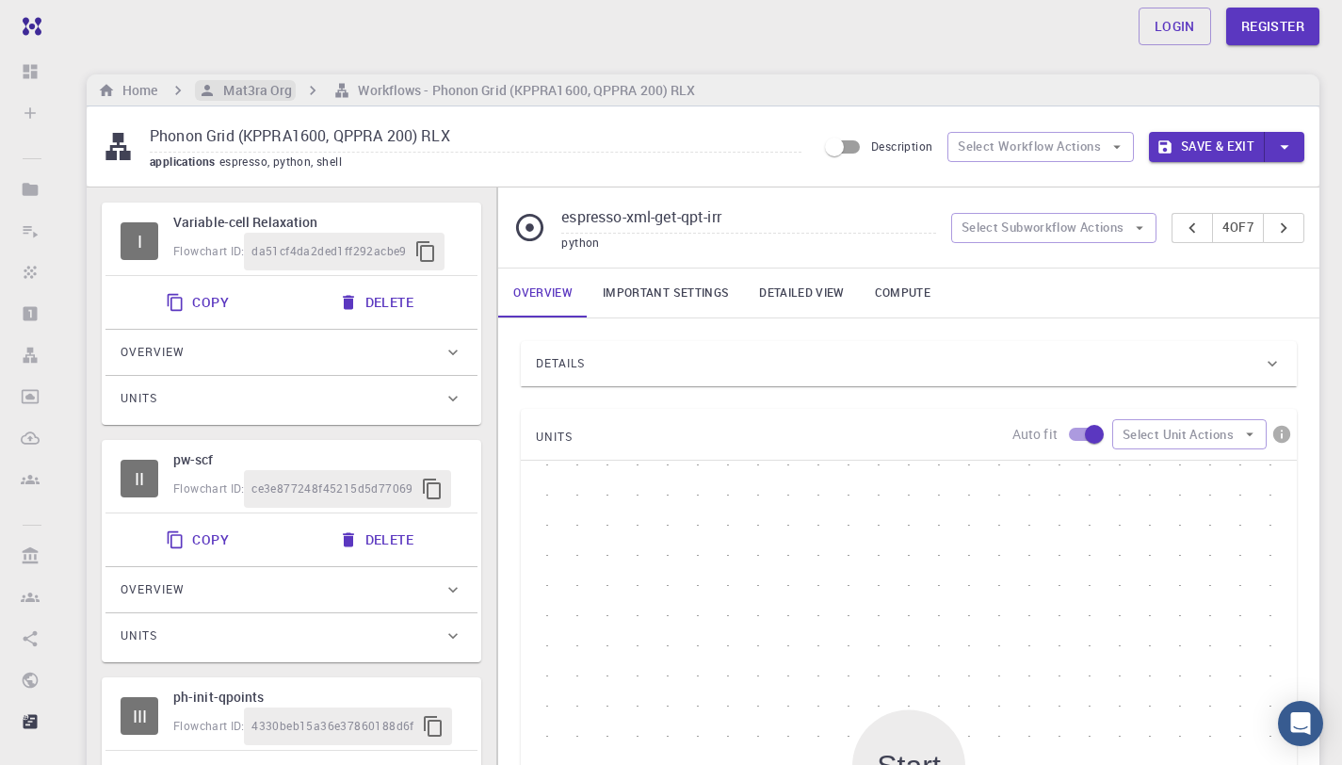
click at [243, 87] on h6 "Mat3ra Org" at bounding box center [254, 90] width 76 height 21
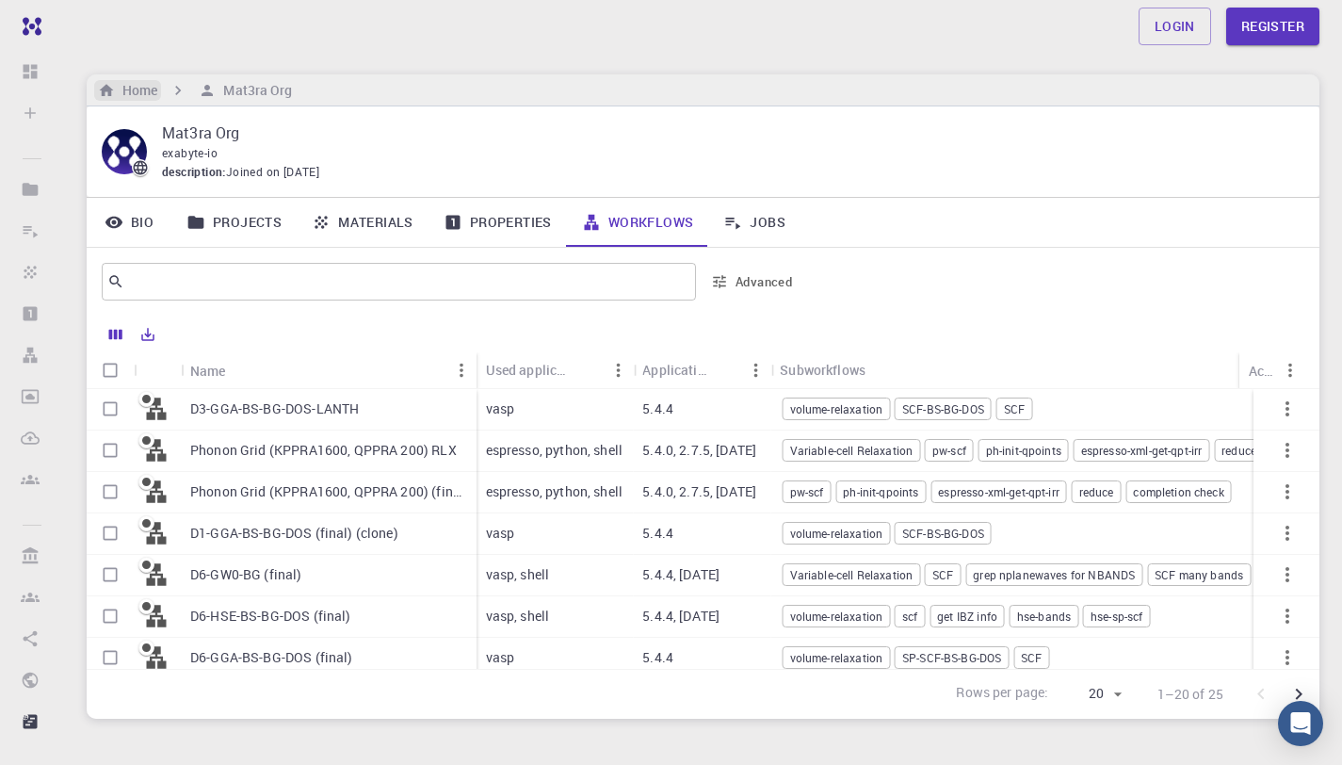
click at [139, 87] on h6 "Home" at bounding box center [136, 90] width 42 height 21
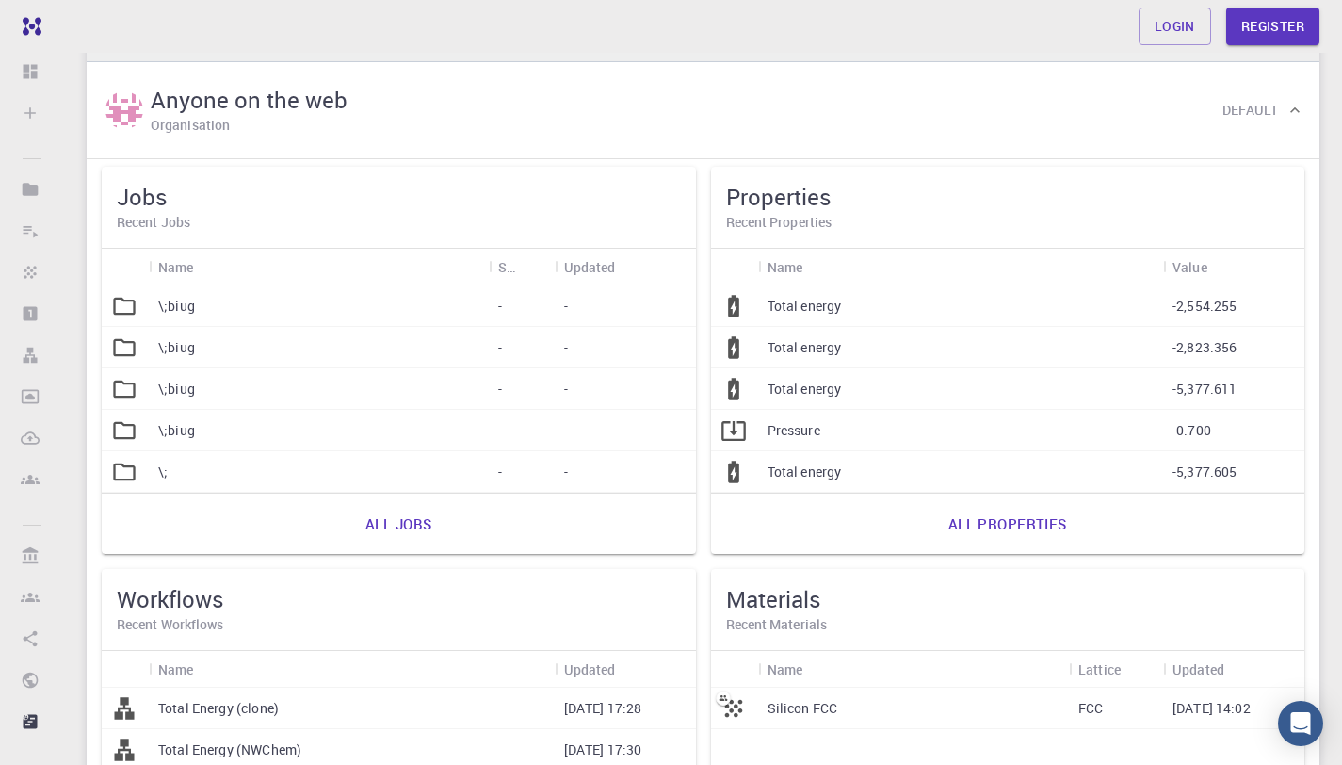
scroll to position [54, 0]
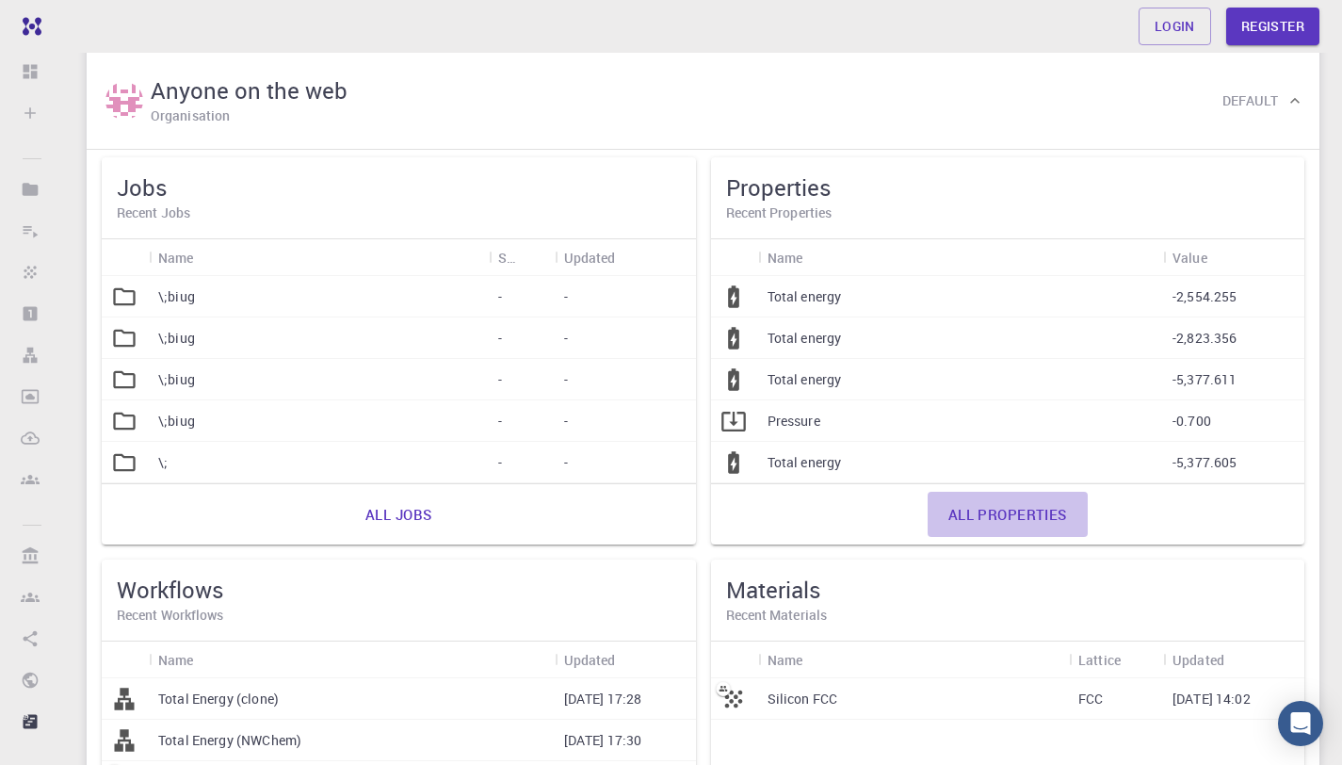
click at [995, 520] on link "All properties" at bounding box center [1008, 514] width 160 height 45
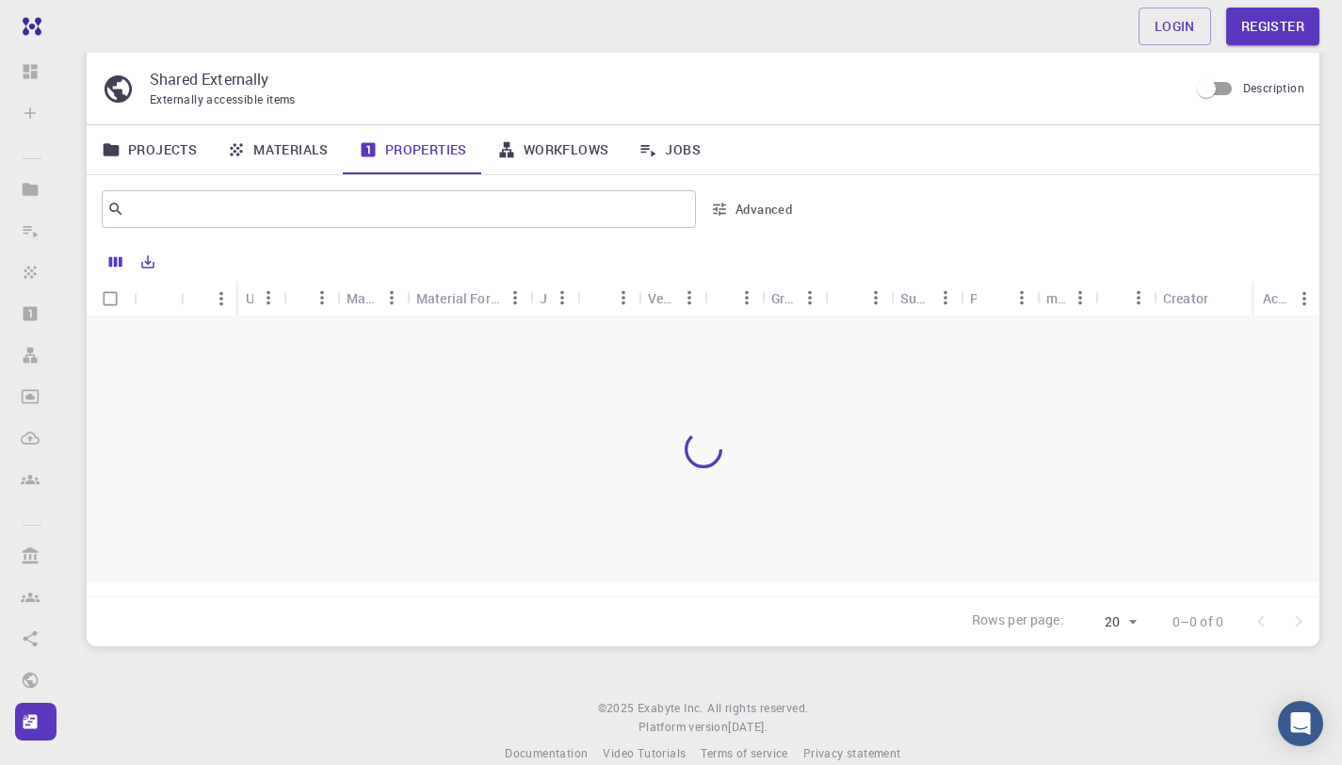
scroll to position [84, 0]
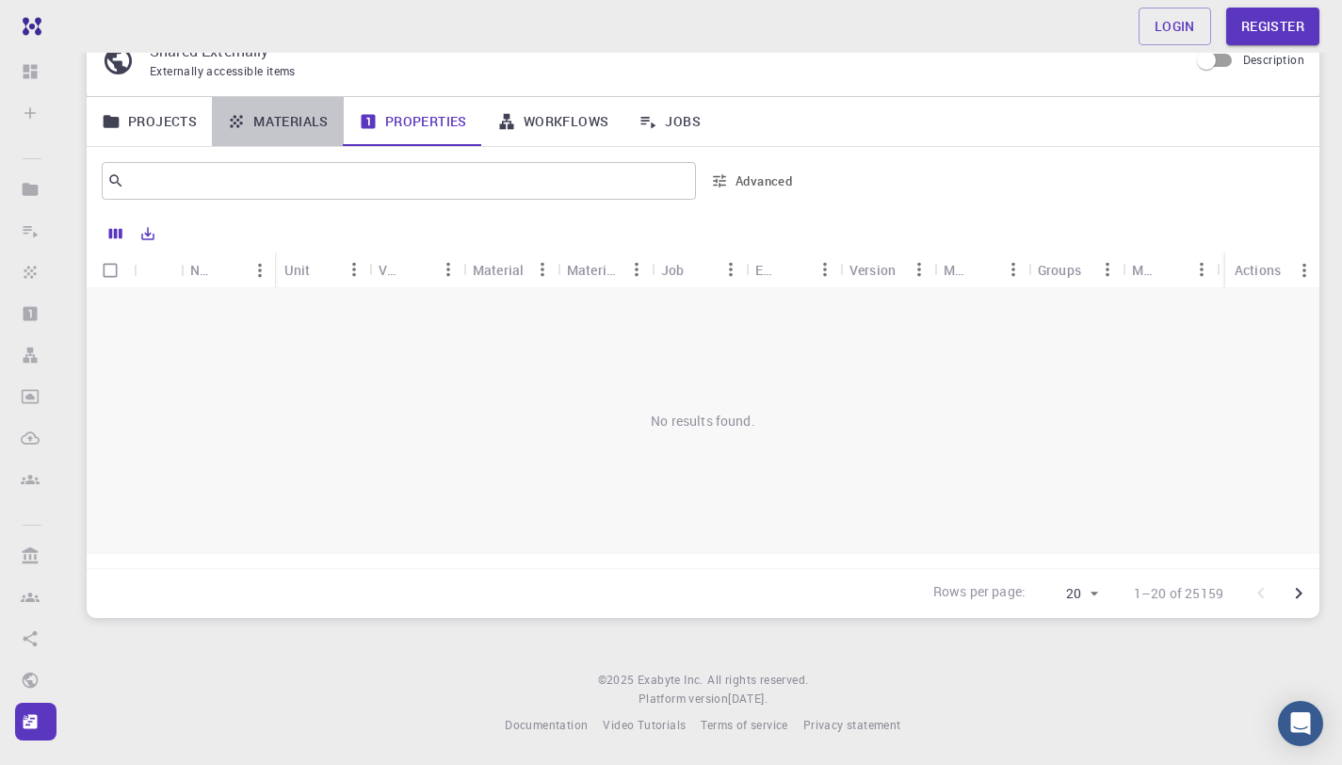
click at [306, 105] on link "Materials" at bounding box center [278, 121] width 132 height 49
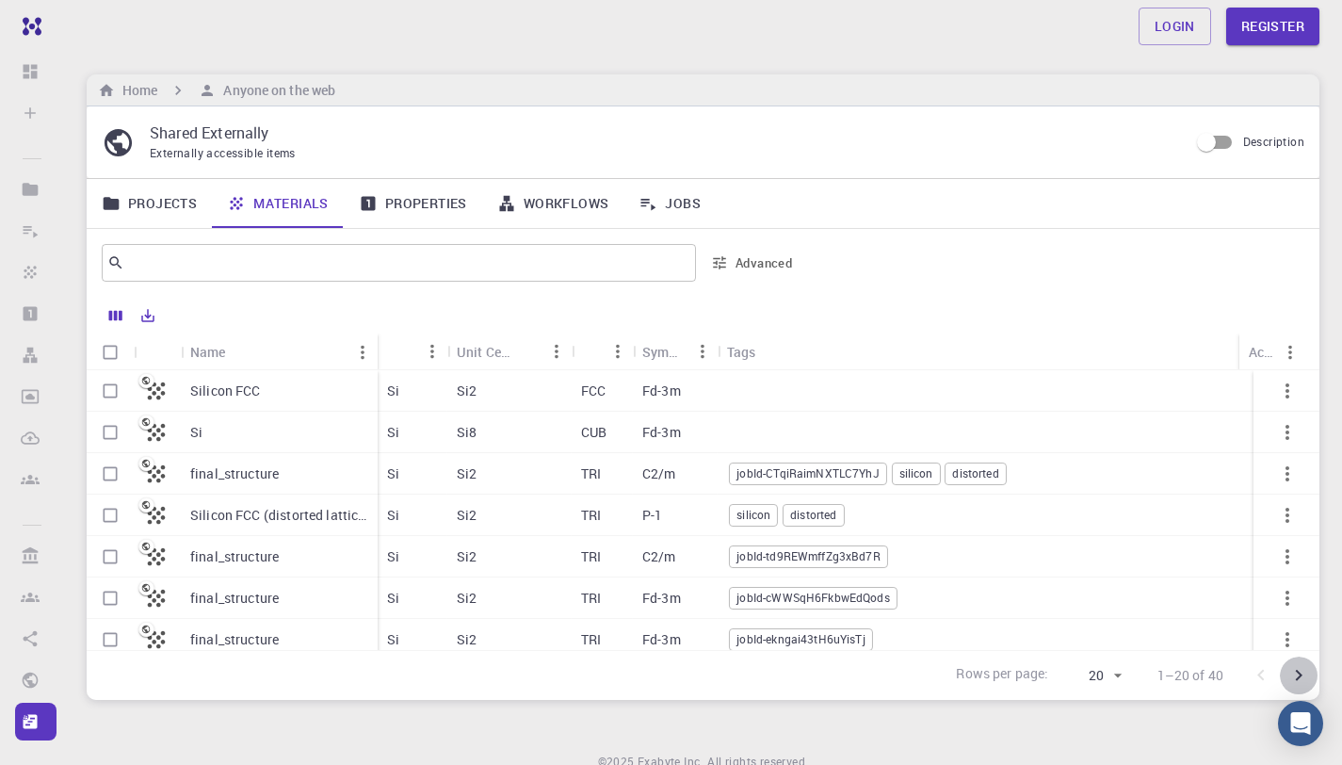
click at [1304, 680] on icon "Go to next page" at bounding box center [1299, 675] width 23 height 23
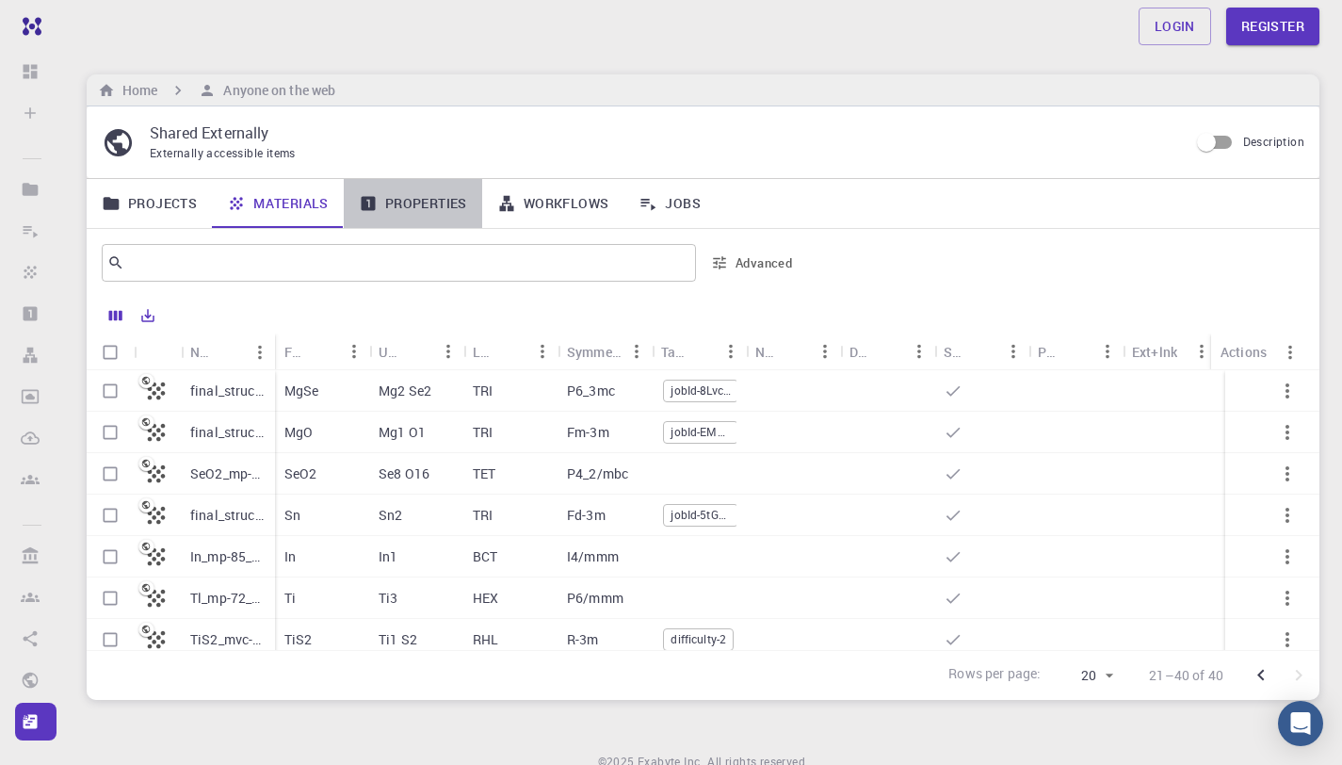
click at [392, 204] on link "Properties" at bounding box center [413, 203] width 138 height 49
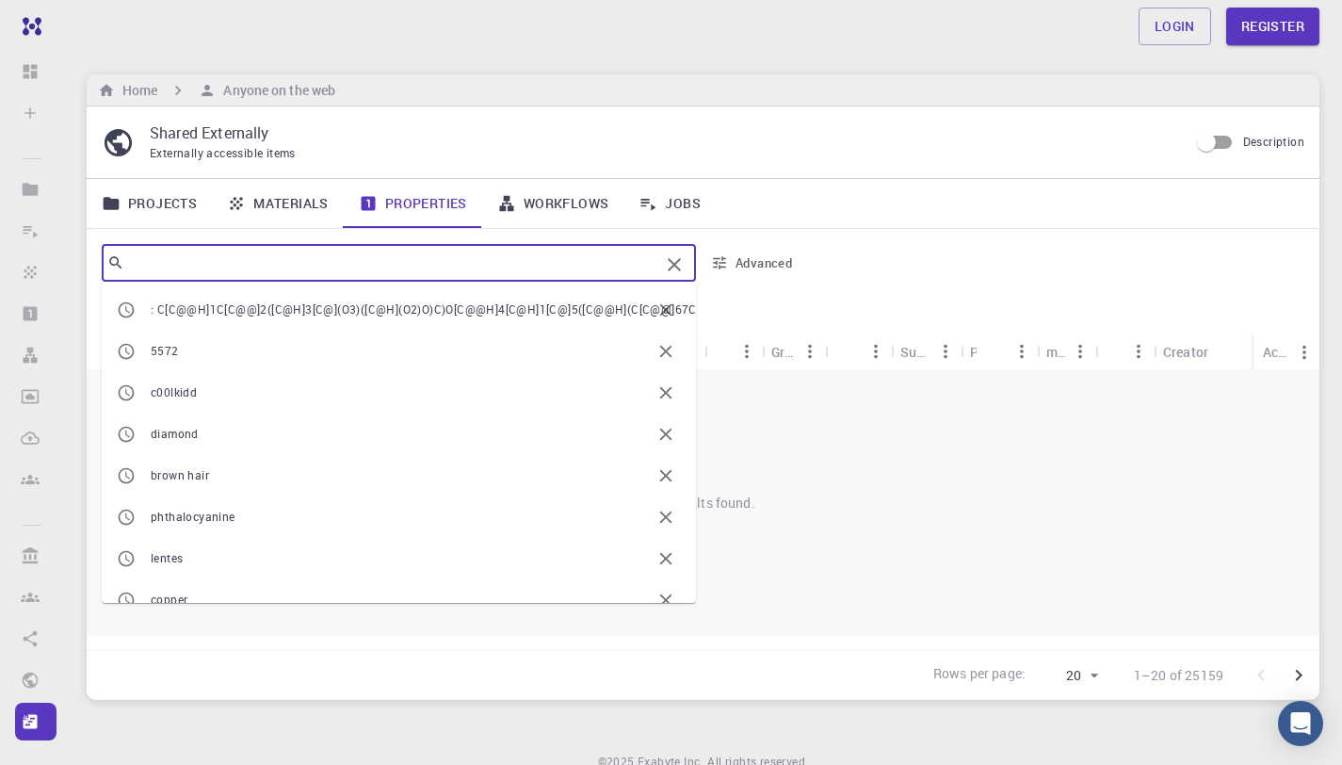
click at [582, 260] on input "text" at bounding box center [391, 263] width 535 height 26
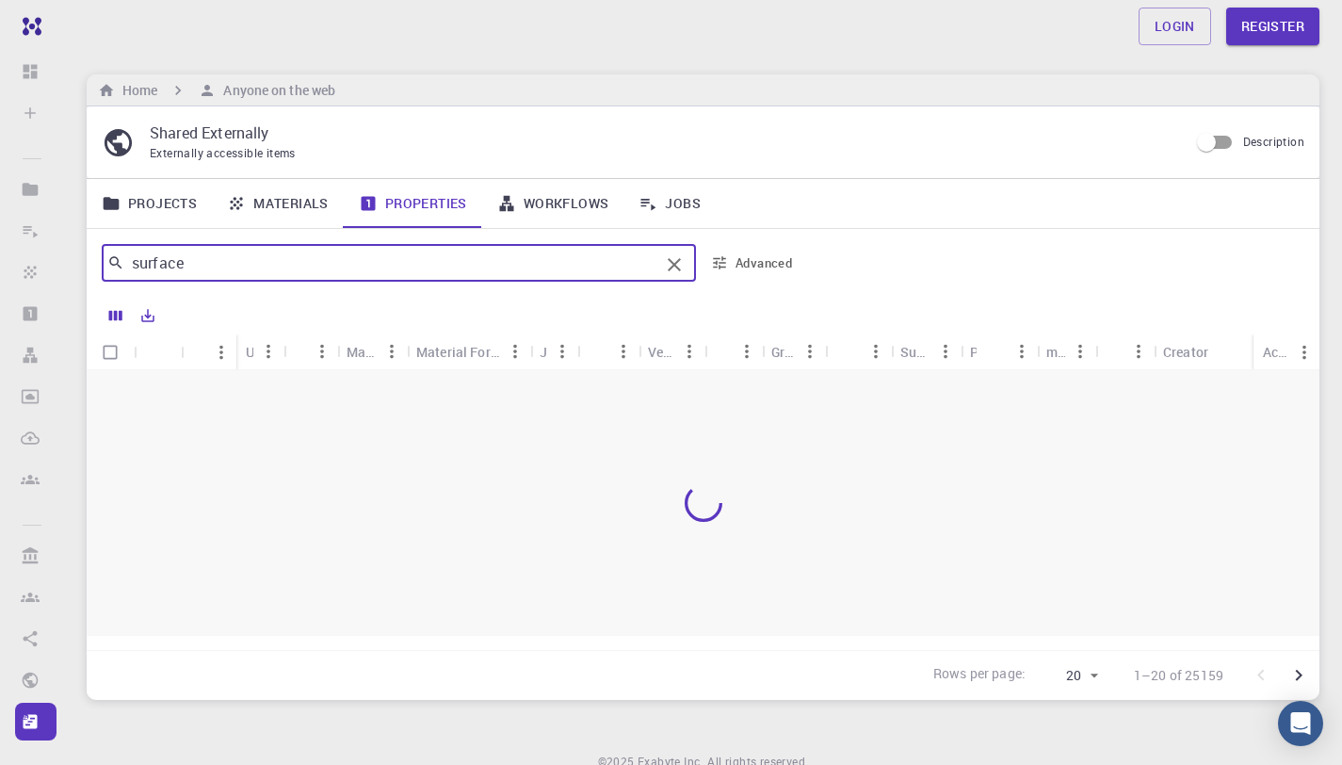
type input "surface"
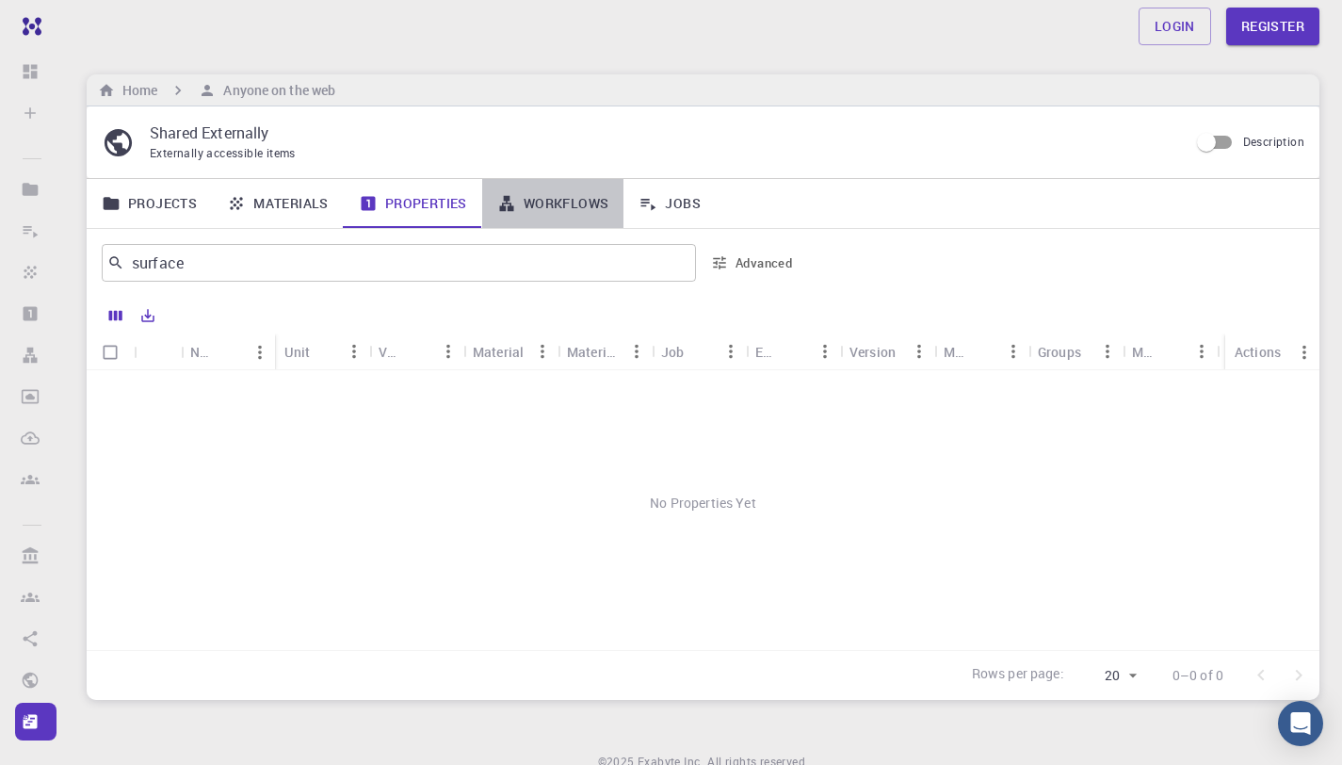
click at [579, 226] on link "Workflows" at bounding box center [553, 203] width 142 height 49
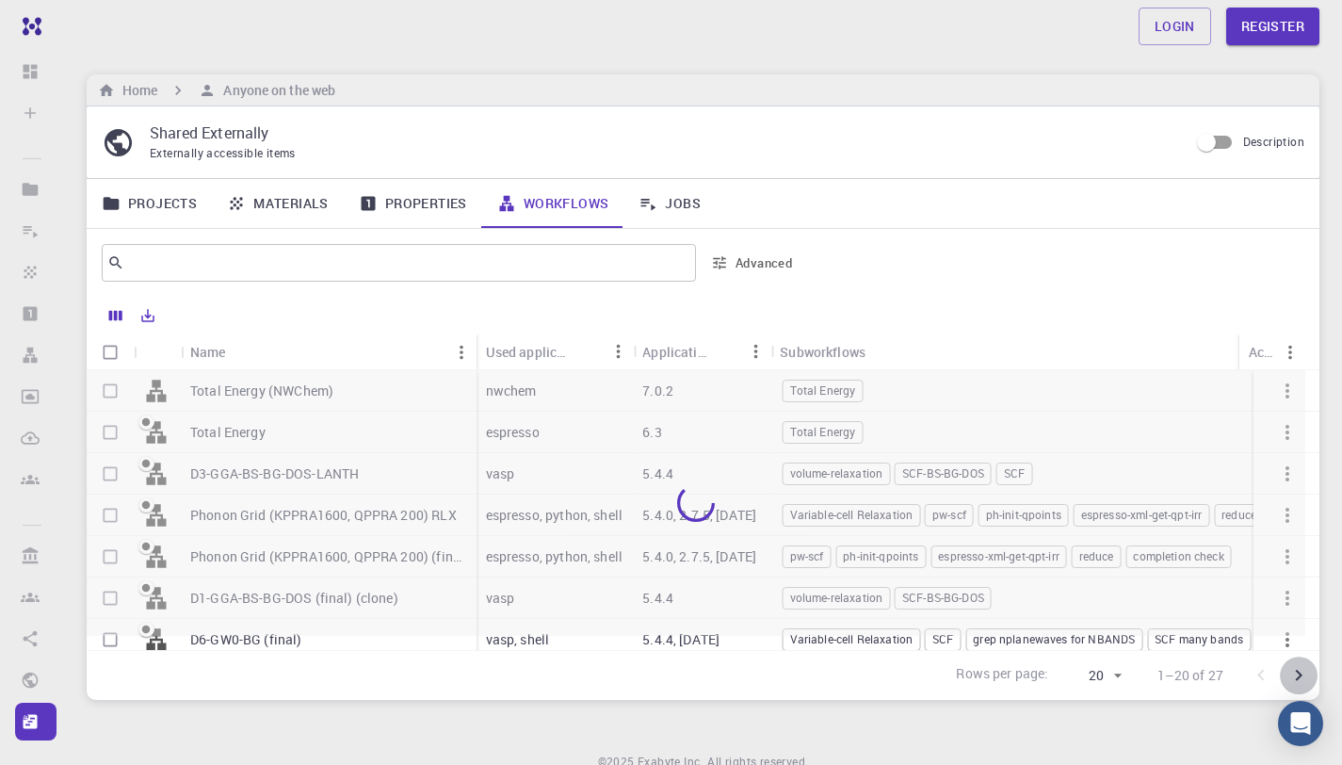
click at [1298, 676] on icon "Go to next page" at bounding box center [1299, 675] width 23 height 23
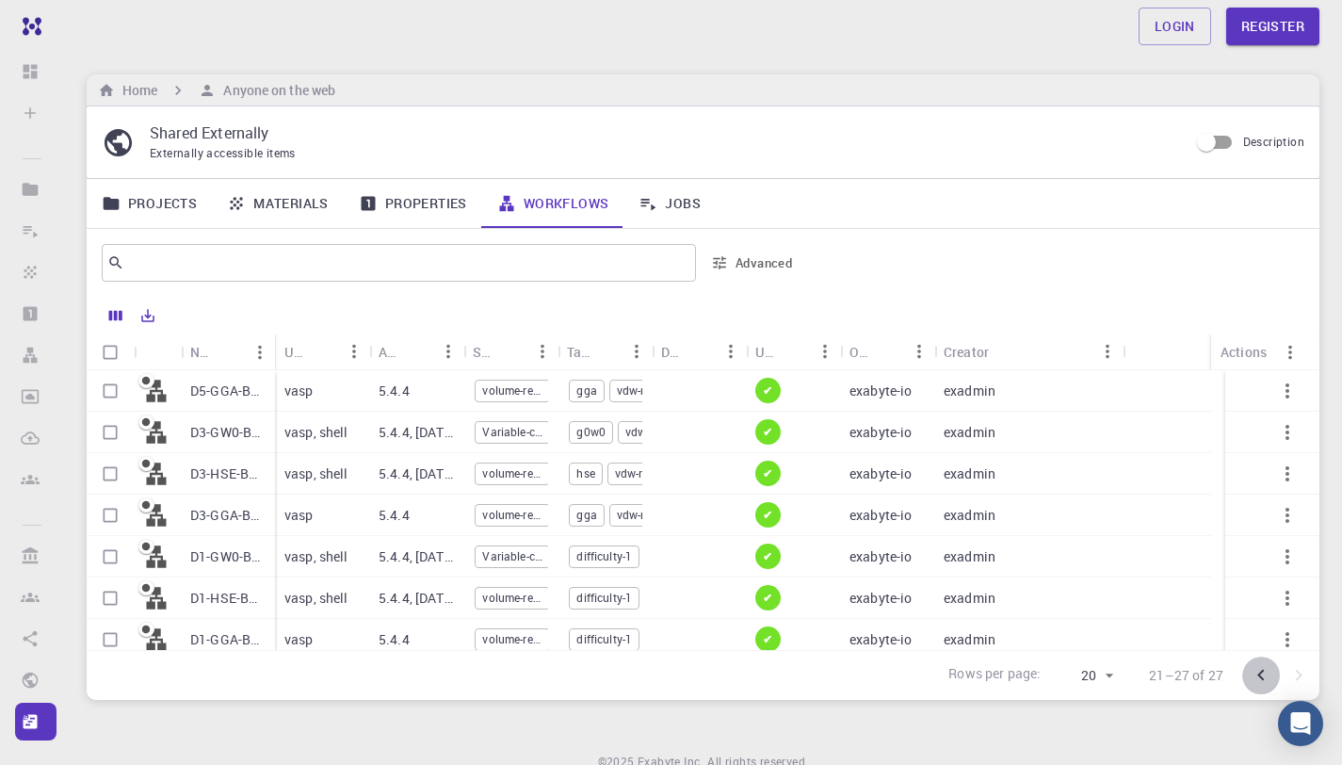
click at [1266, 678] on icon "Go to previous page" at bounding box center [1261, 675] width 23 height 23
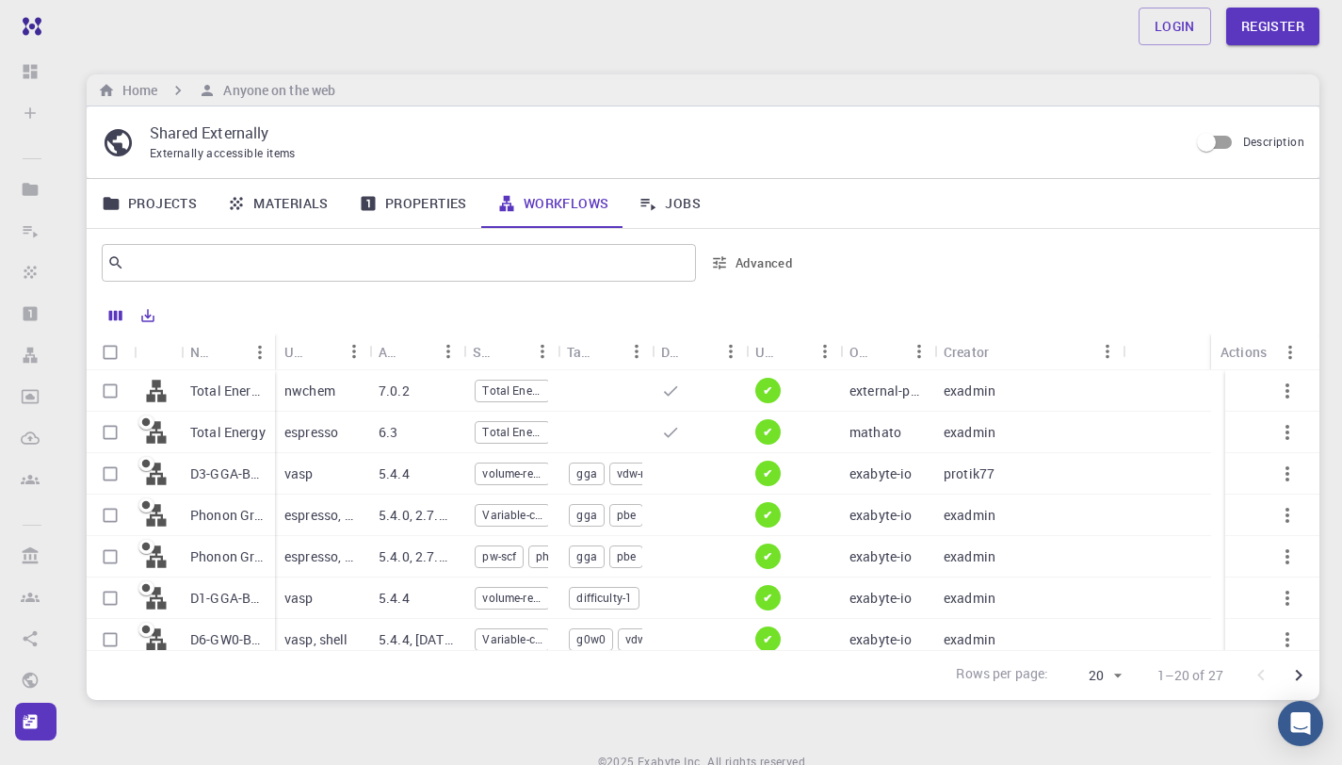
click at [687, 428] on div at bounding box center [699, 432] width 94 height 41
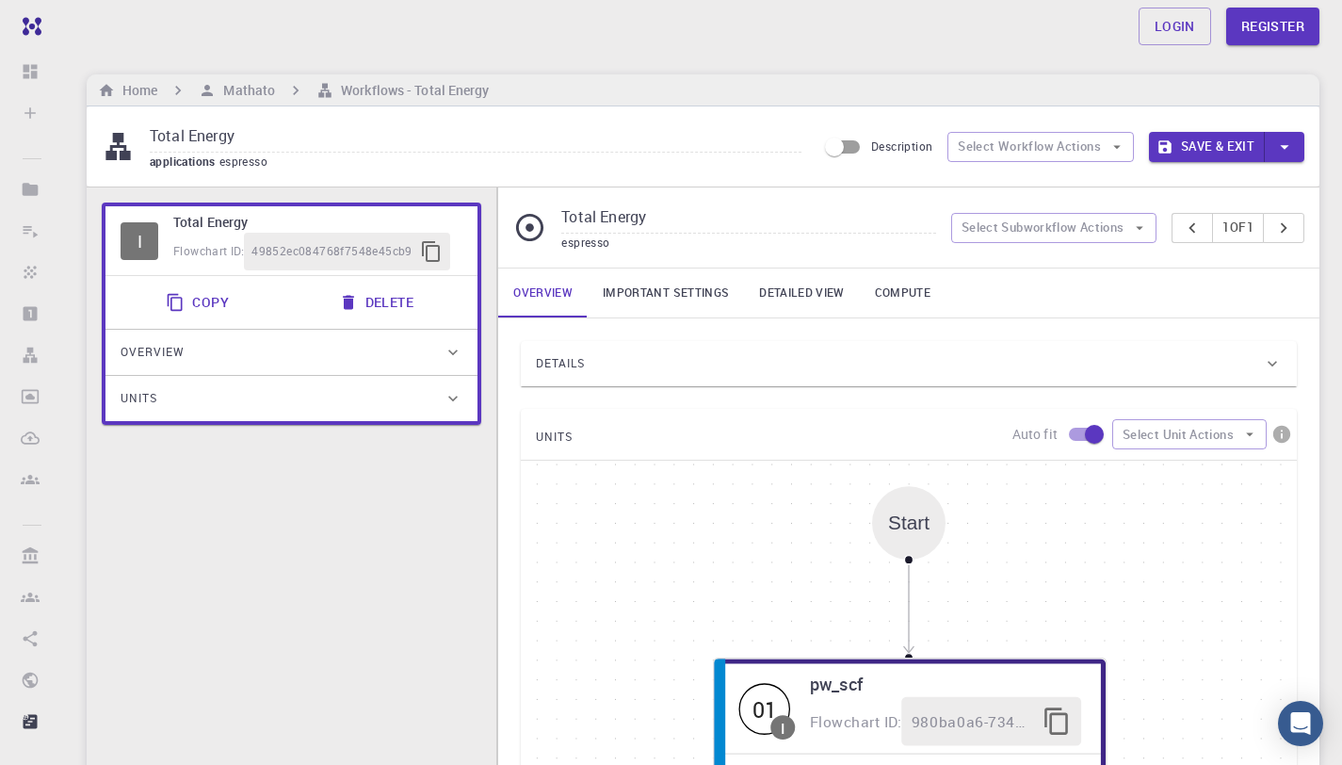
click at [541, 151] on input "Total Energy" at bounding box center [476, 137] width 652 height 31
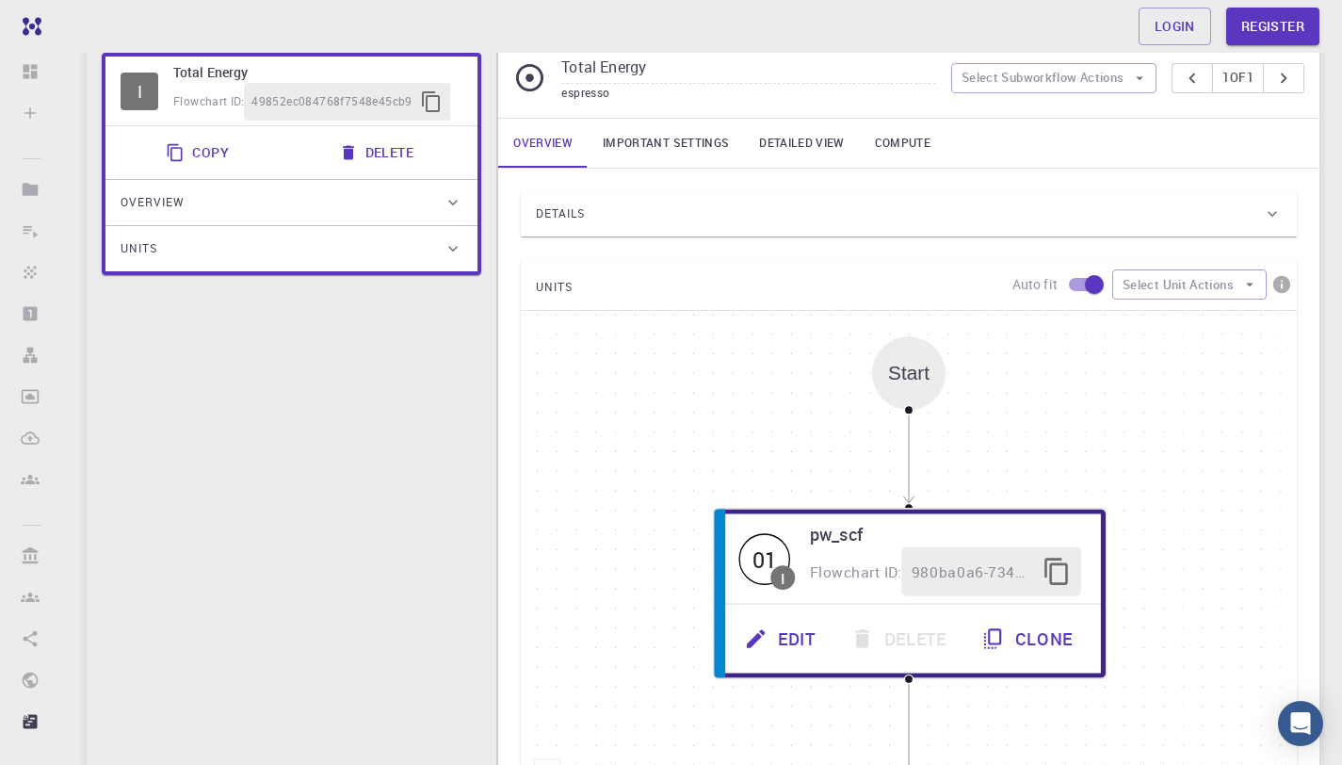
scroll to position [152, 0]
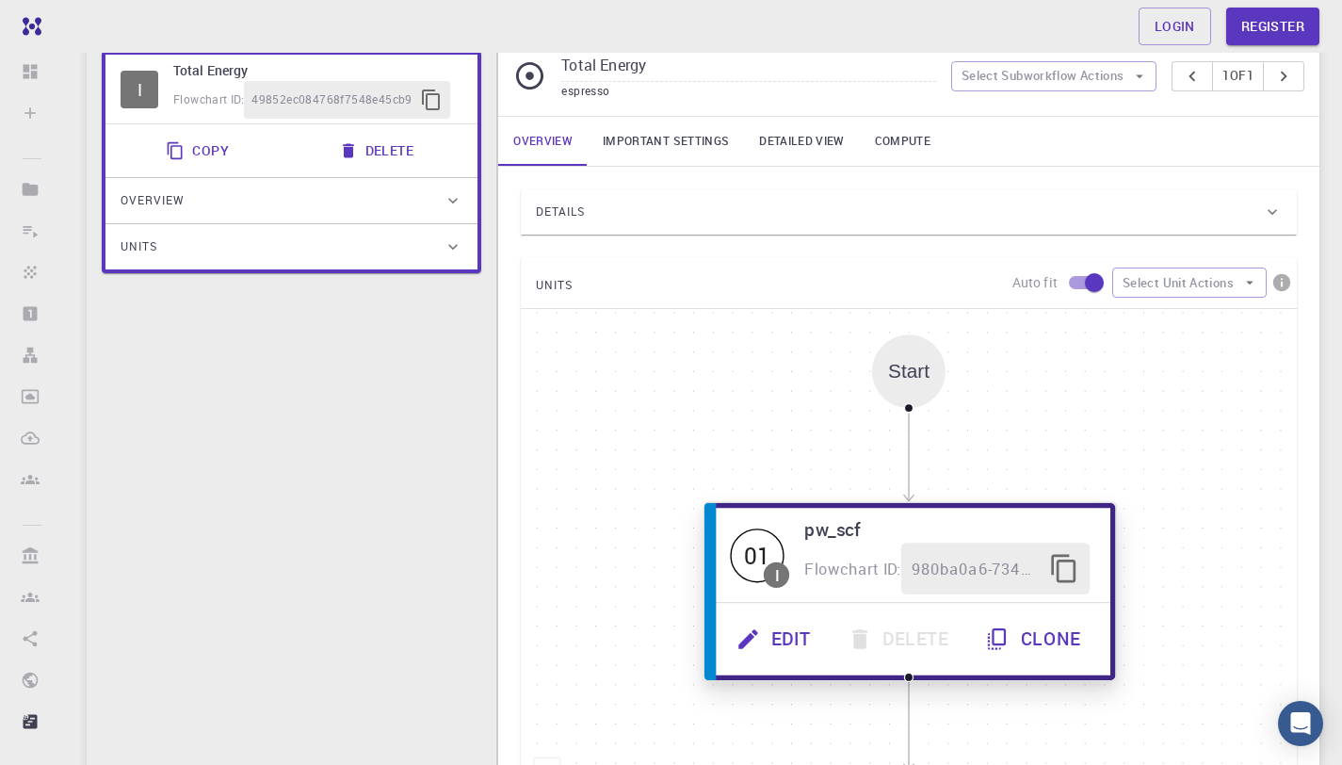
click at [792, 666] on div "Edit Delete Clone" at bounding box center [910, 639] width 400 height 72
click at [789, 644] on button "Edit" at bounding box center [776, 639] width 111 height 52
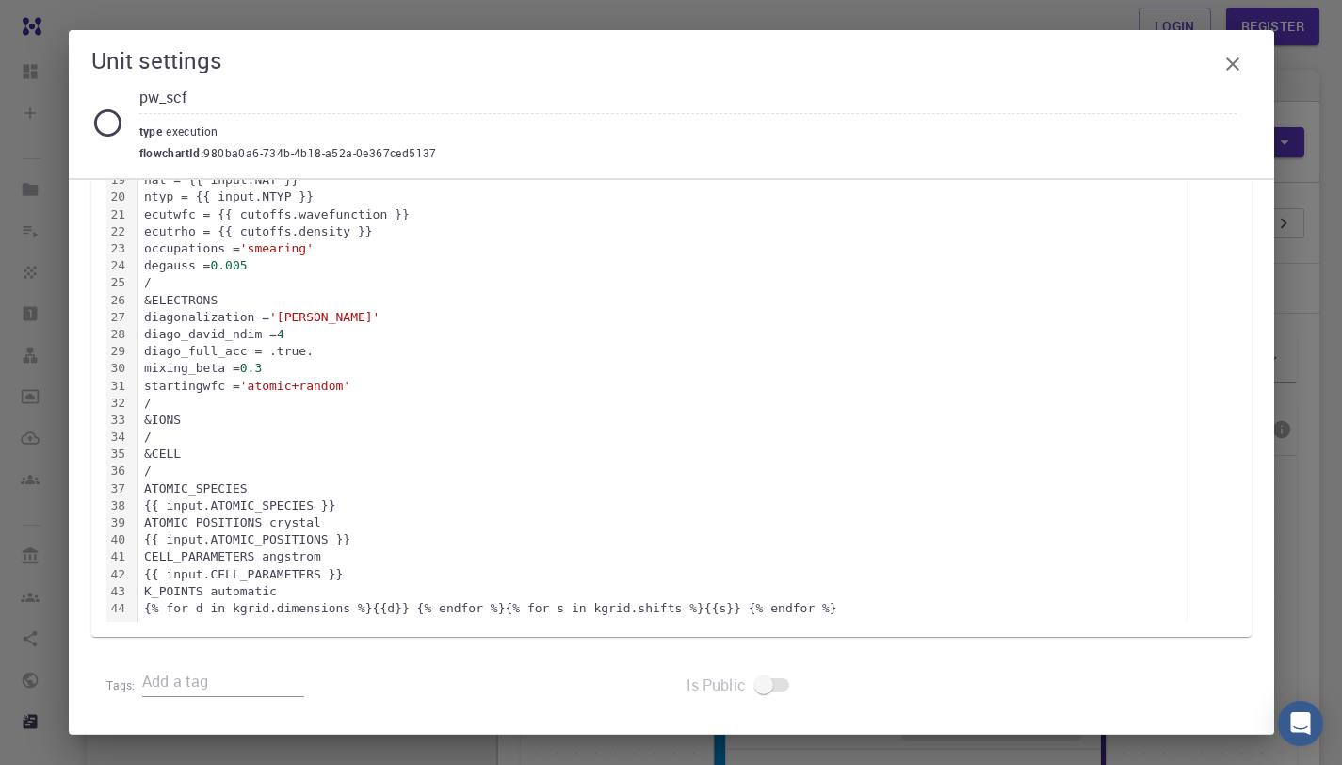
scroll to position [4, 0]
click at [320, 529] on div "ATOMIC_POSITIONS crystal" at bounding box center [662, 522] width 1049 height 17
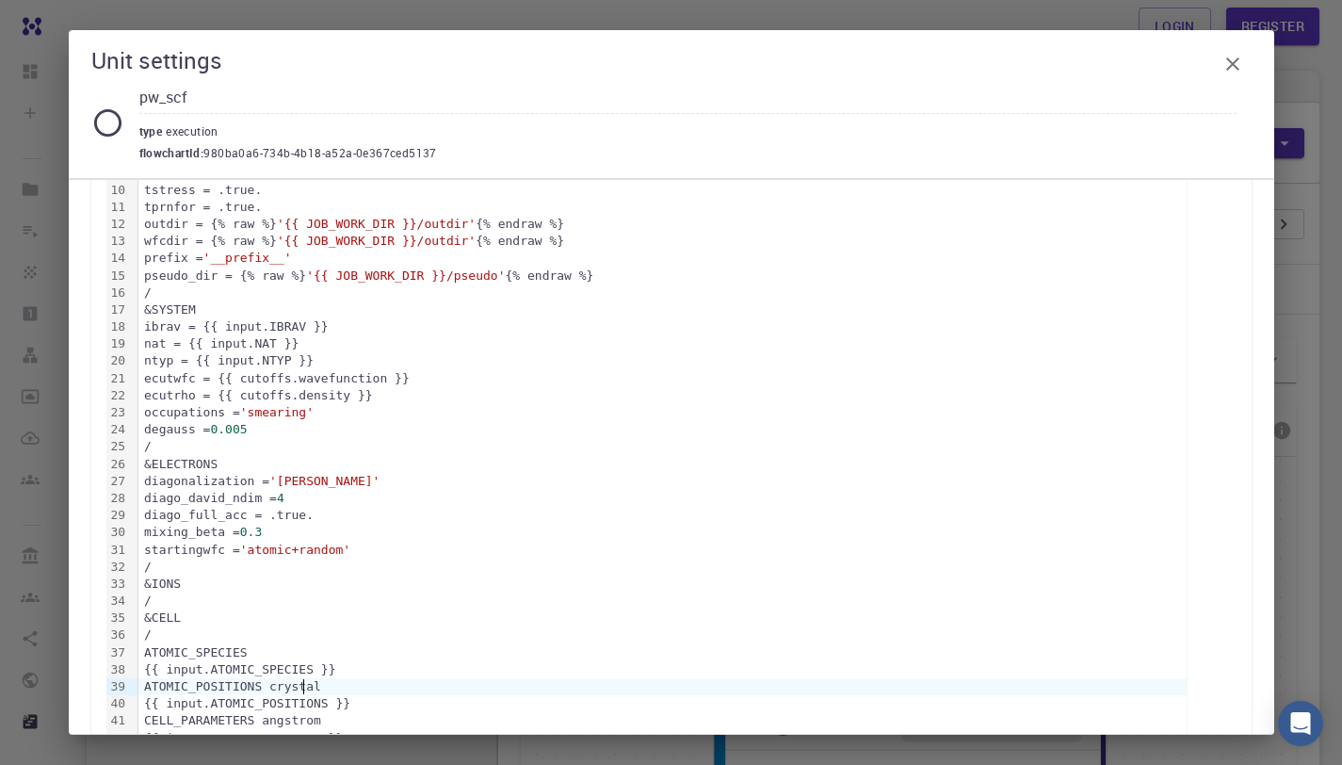
scroll to position [470, 0]
click at [320, 529] on div "mixing_beta = 0.3" at bounding box center [662, 530] width 1049 height 17
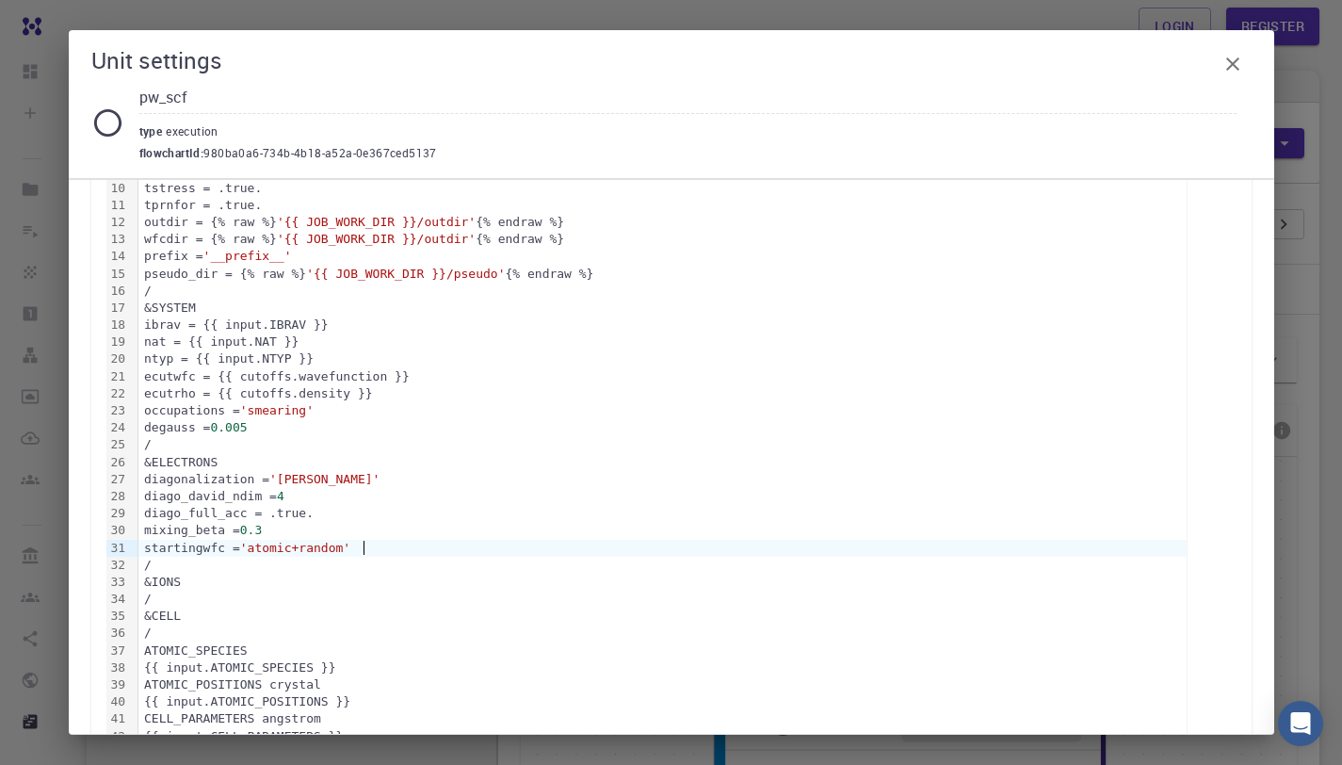
click at [394, 552] on div "startingwfc = 'atomic+random'" at bounding box center [662, 548] width 1049 height 17
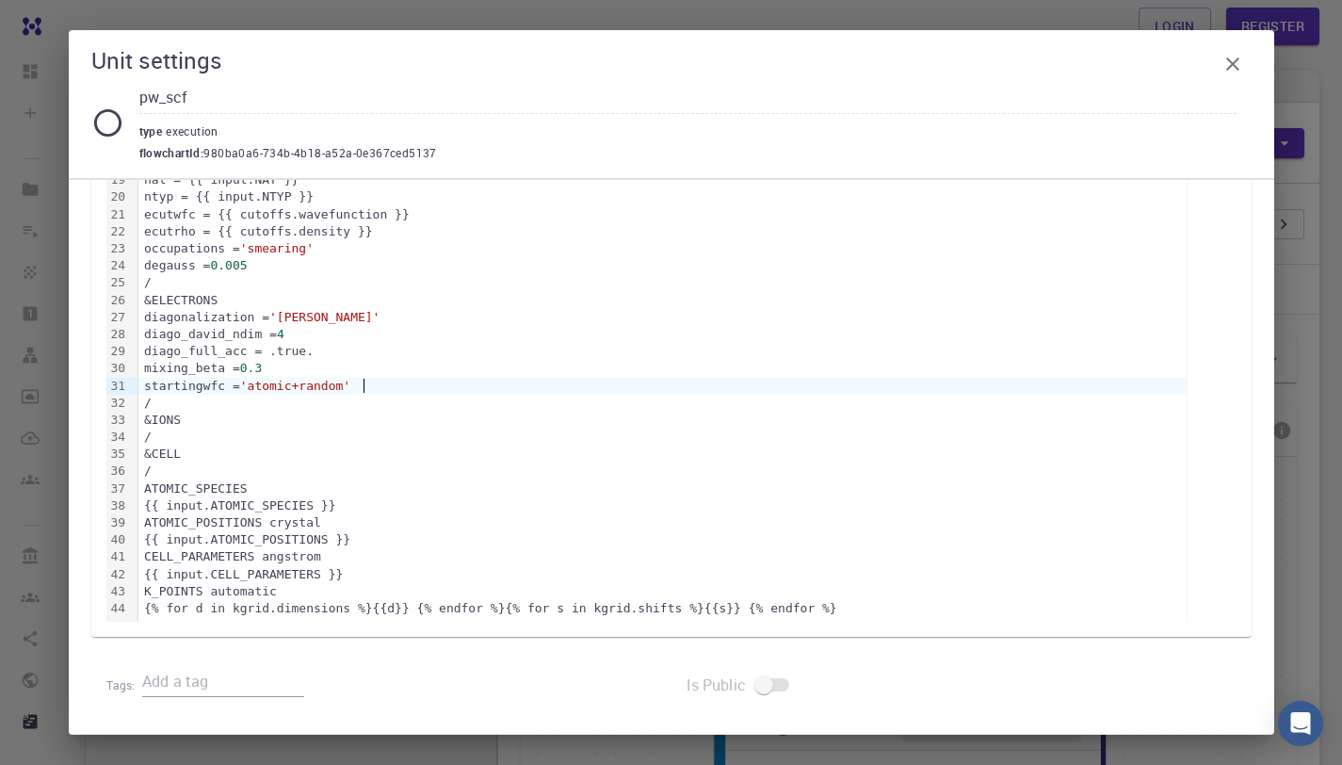
scroll to position [0, 0]
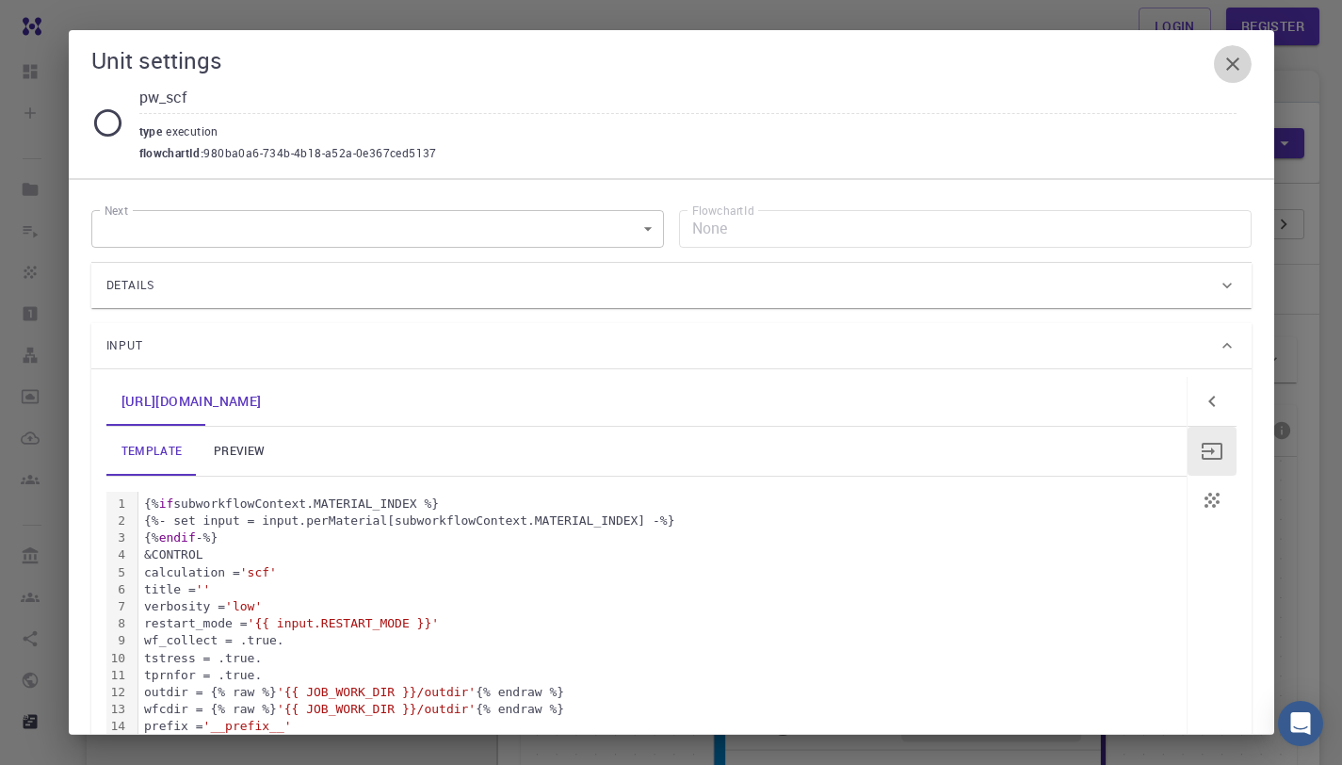
click at [1220, 64] on button "button" at bounding box center [1233, 64] width 38 height 38
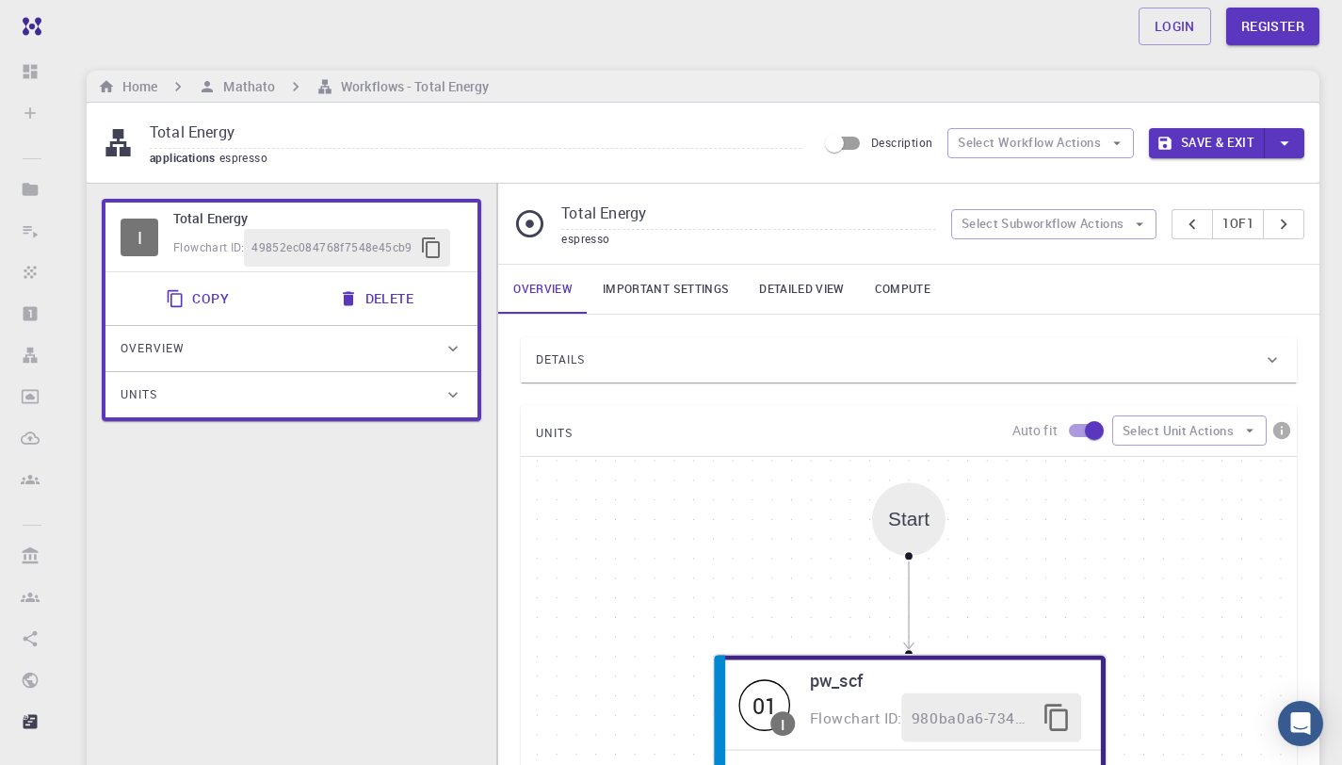
scroll to position [49, 0]
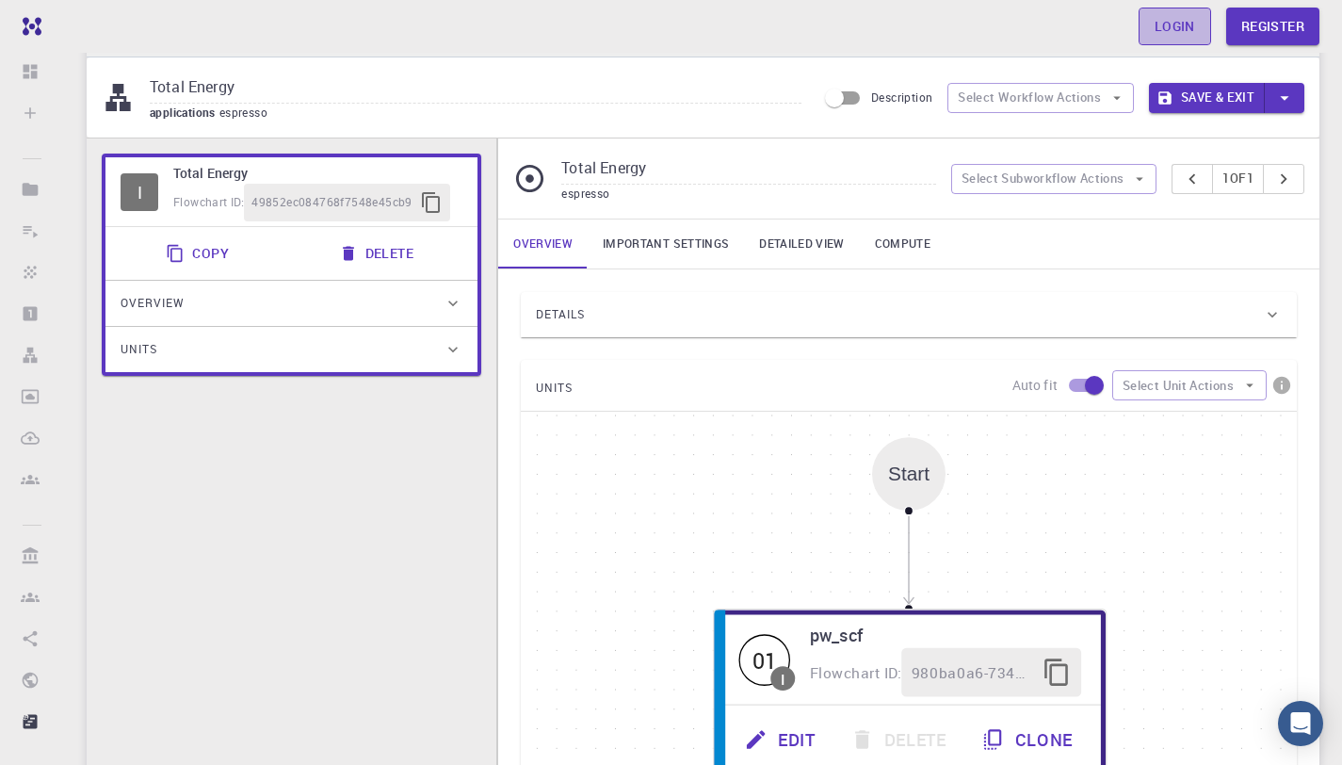
click at [1179, 29] on link "Login" at bounding box center [1175, 27] width 73 height 38
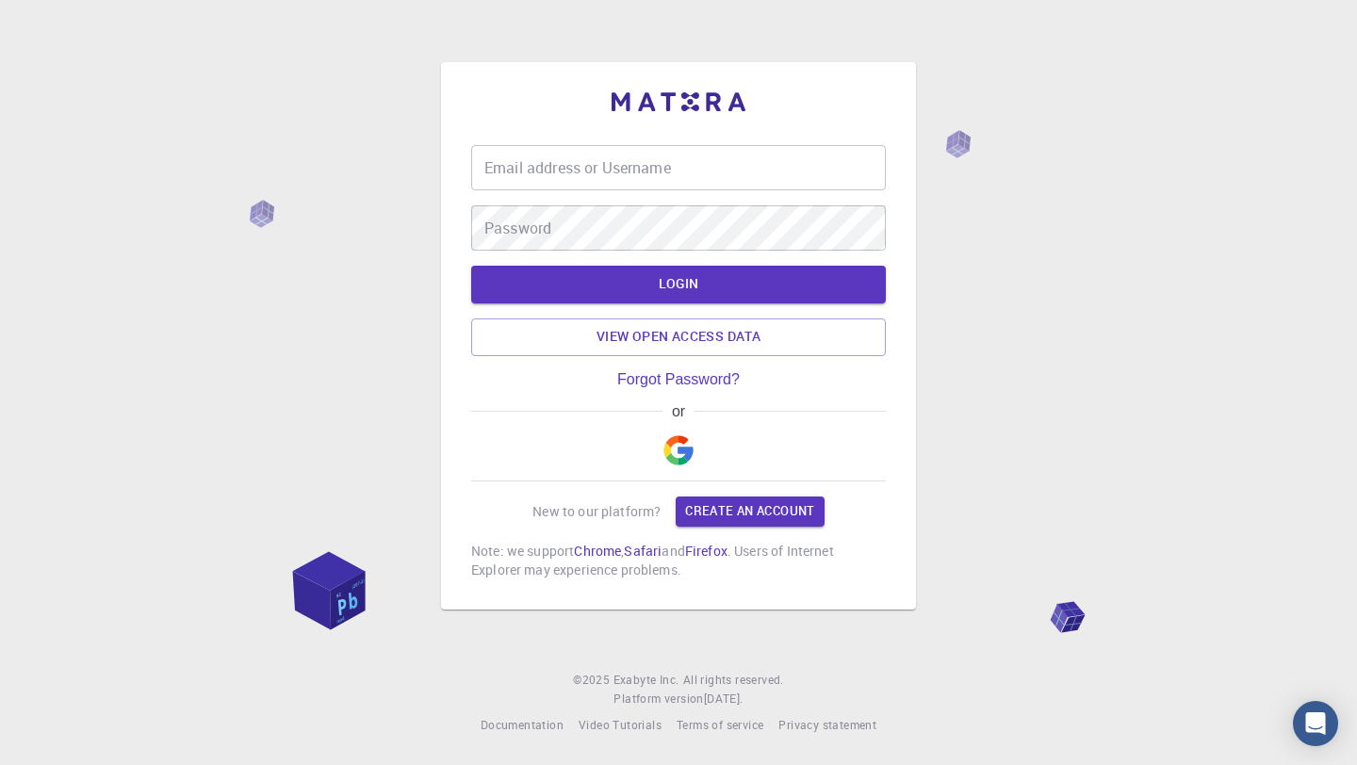
click at [682, 452] on img "button" at bounding box center [678, 450] width 30 height 30
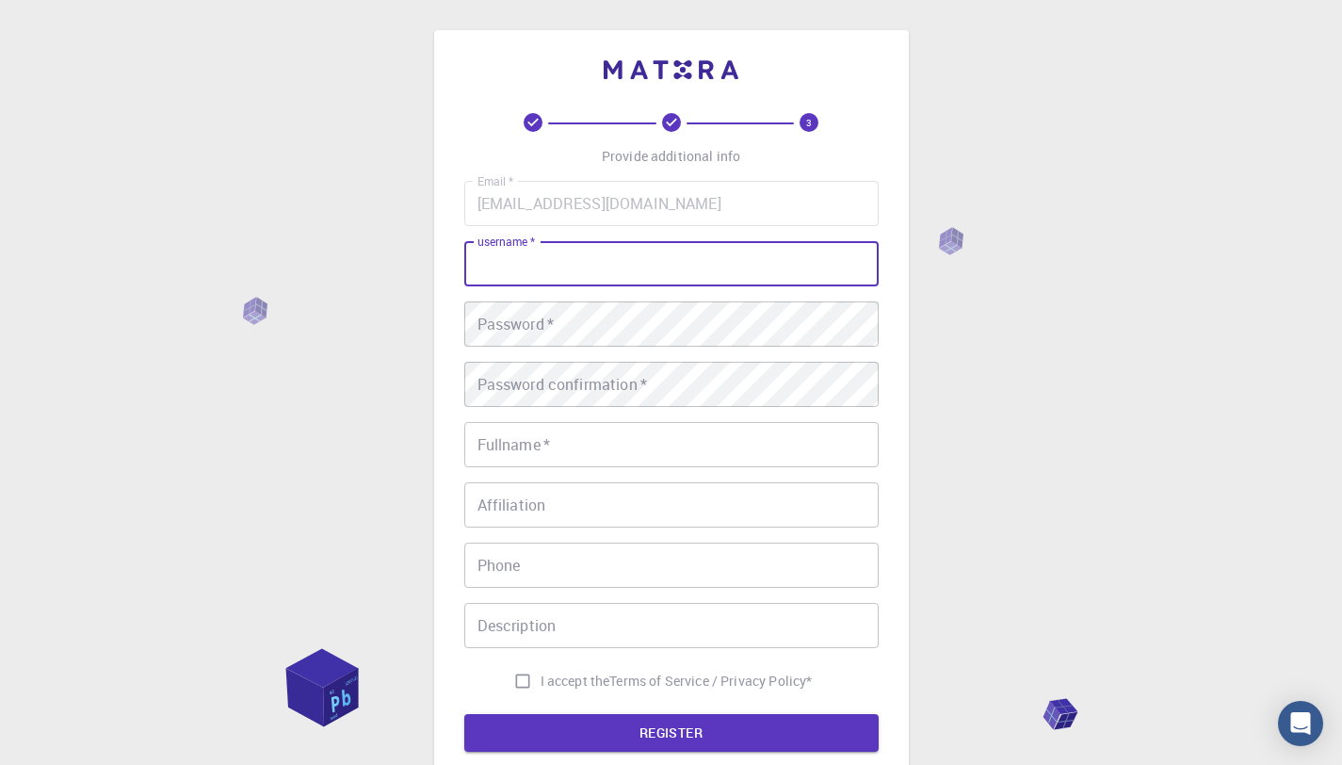
click at [617, 280] on input "username   *" at bounding box center [671, 263] width 415 height 45
type input "MaikCortes"
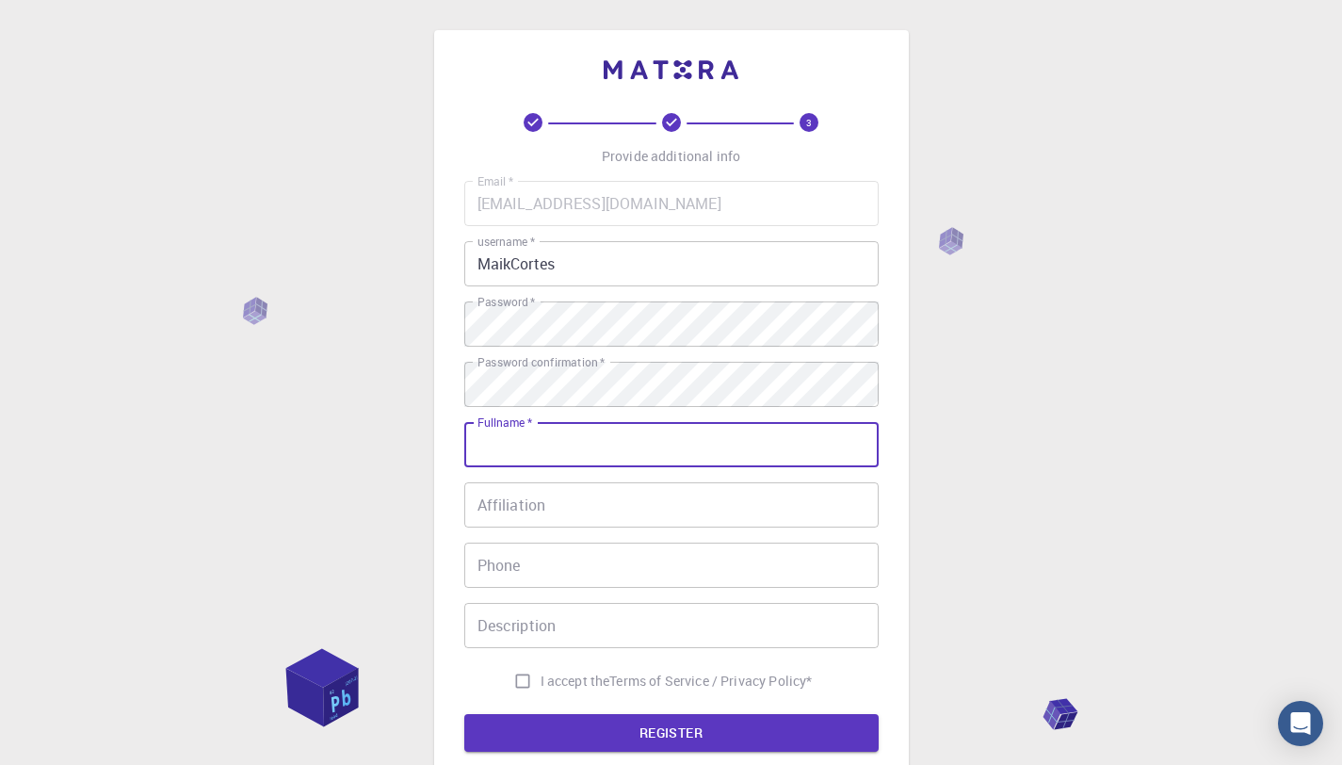
click at [731, 461] on input "Fullname   *" at bounding box center [671, 444] width 415 height 45
type input "[PERSON_NAME] [PERSON_NAME]"
type input "4424215766"
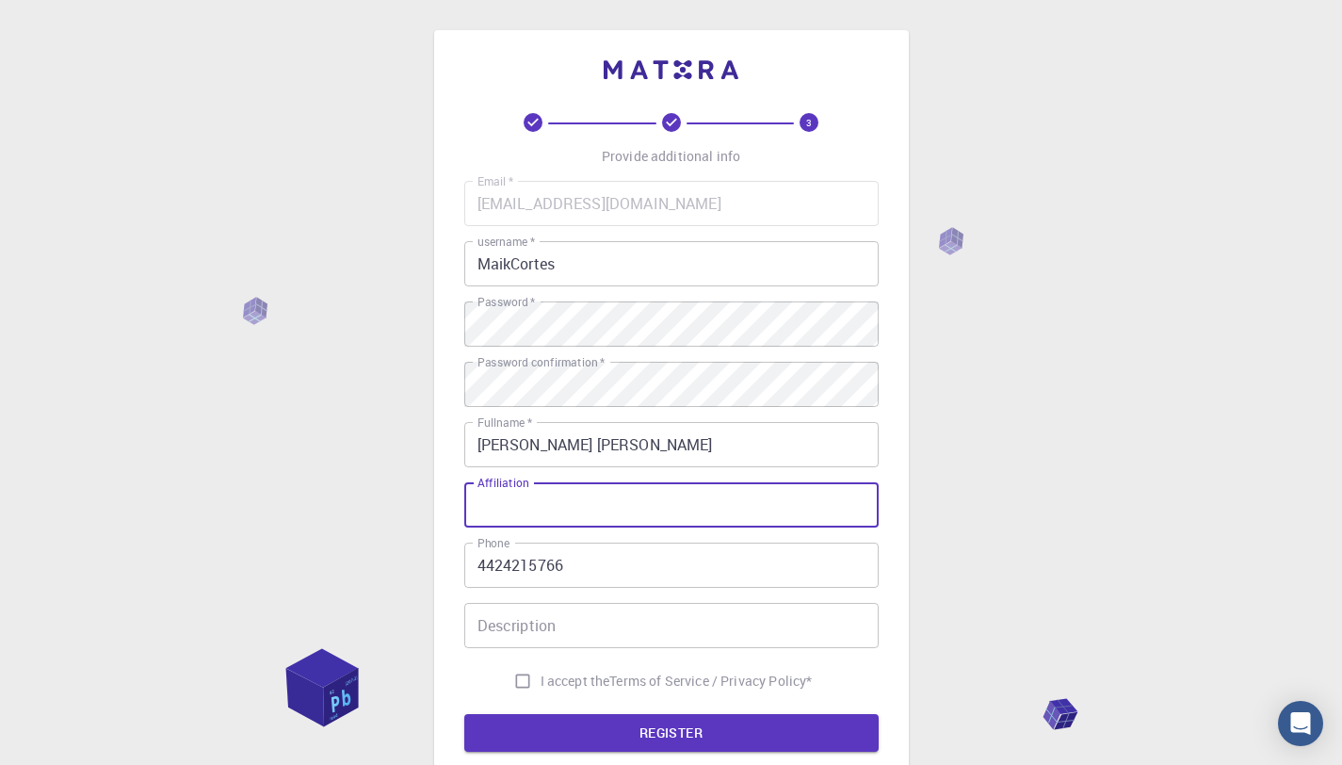
click at [626, 498] on input "Affiliation" at bounding box center [671, 504] width 415 height 45
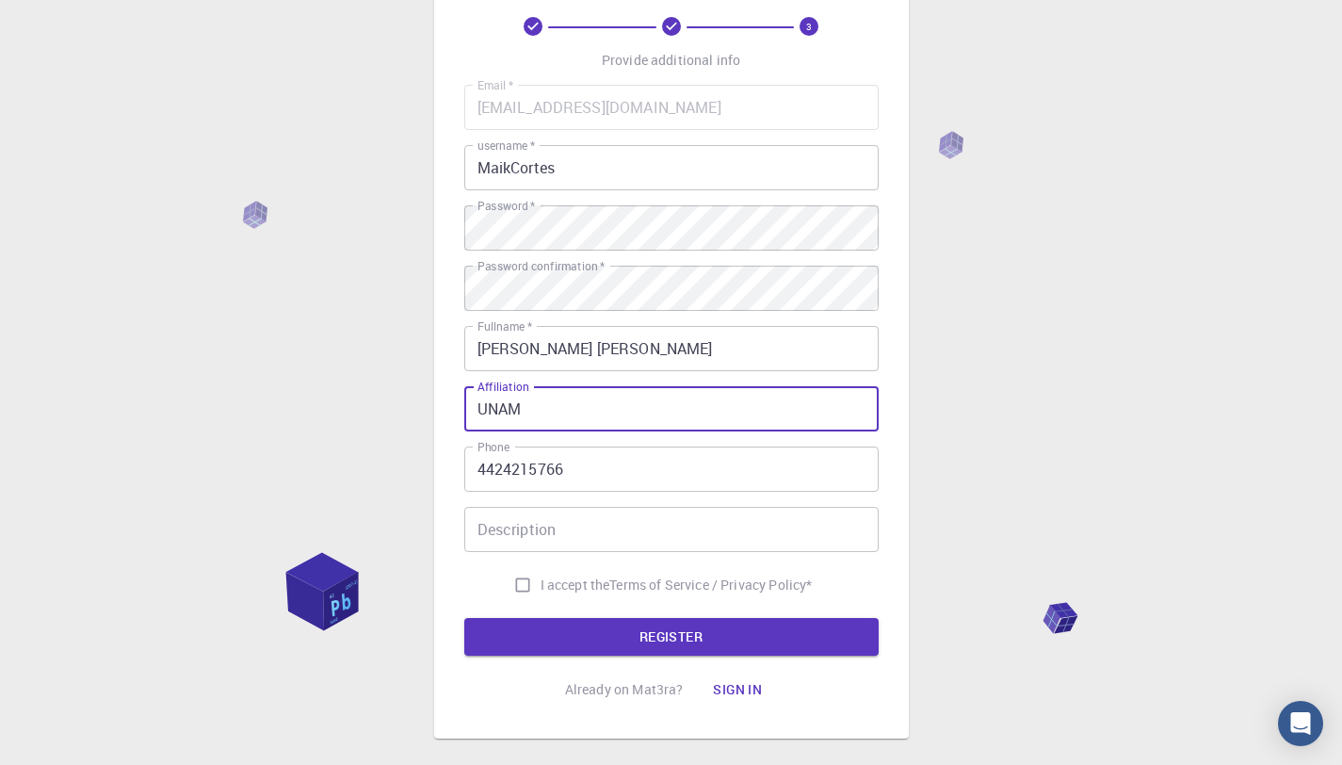
scroll to position [97, 0]
type input "UNAM"
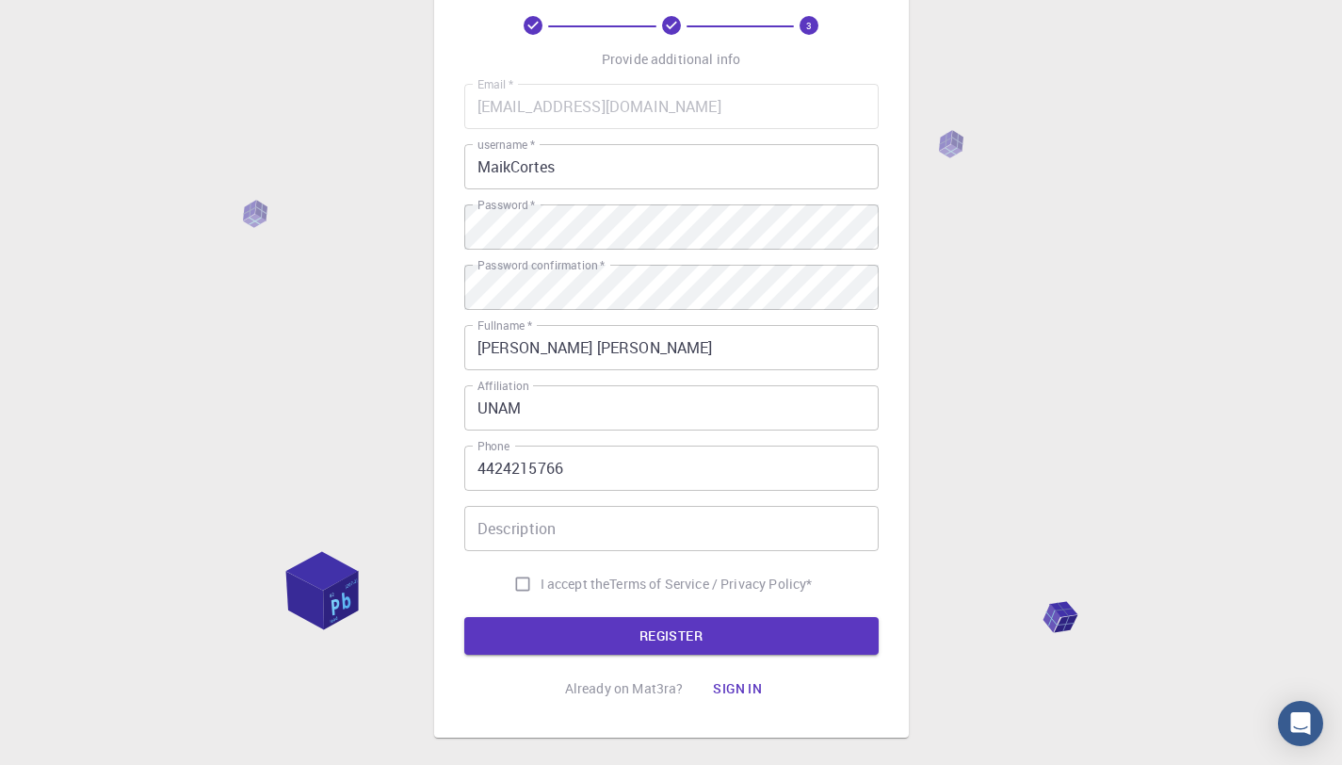
click at [586, 582] on span "I accept the" at bounding box center [576, 584] width 70 height 19
click at [541, 582] on input "I accept the Terms of Service / Privacy Policy *" at bounding box center [523, 584] width 36 height 36
checkbox input "true"
click at [569, 616] on form "Email   * [EMAIL_ADDRESS][DOMAIN_NAME] Email   * username   * MaikCortes userna…" at bounding box center [671, 369] width 415 height 571
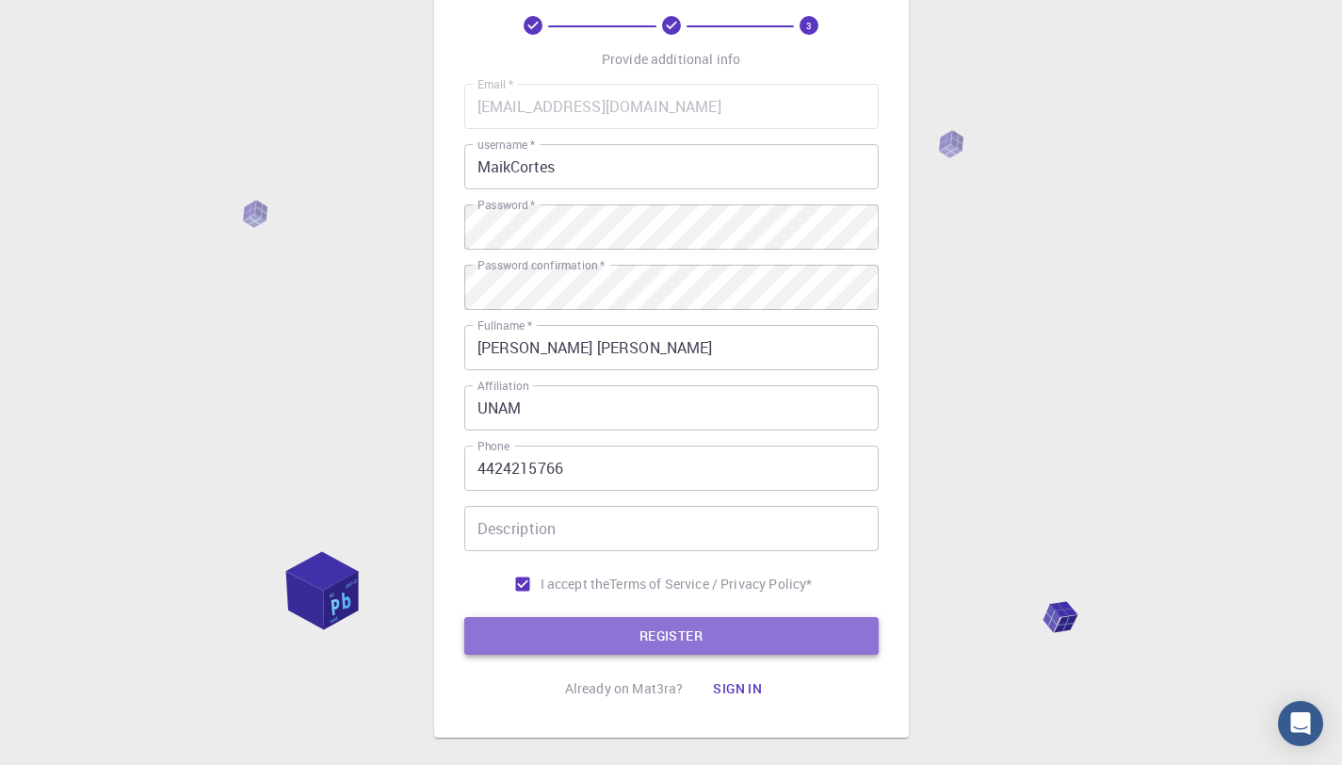
click at [572, 625] on button "REGISTER" at bounding box center [671, 636] width 415 height 38
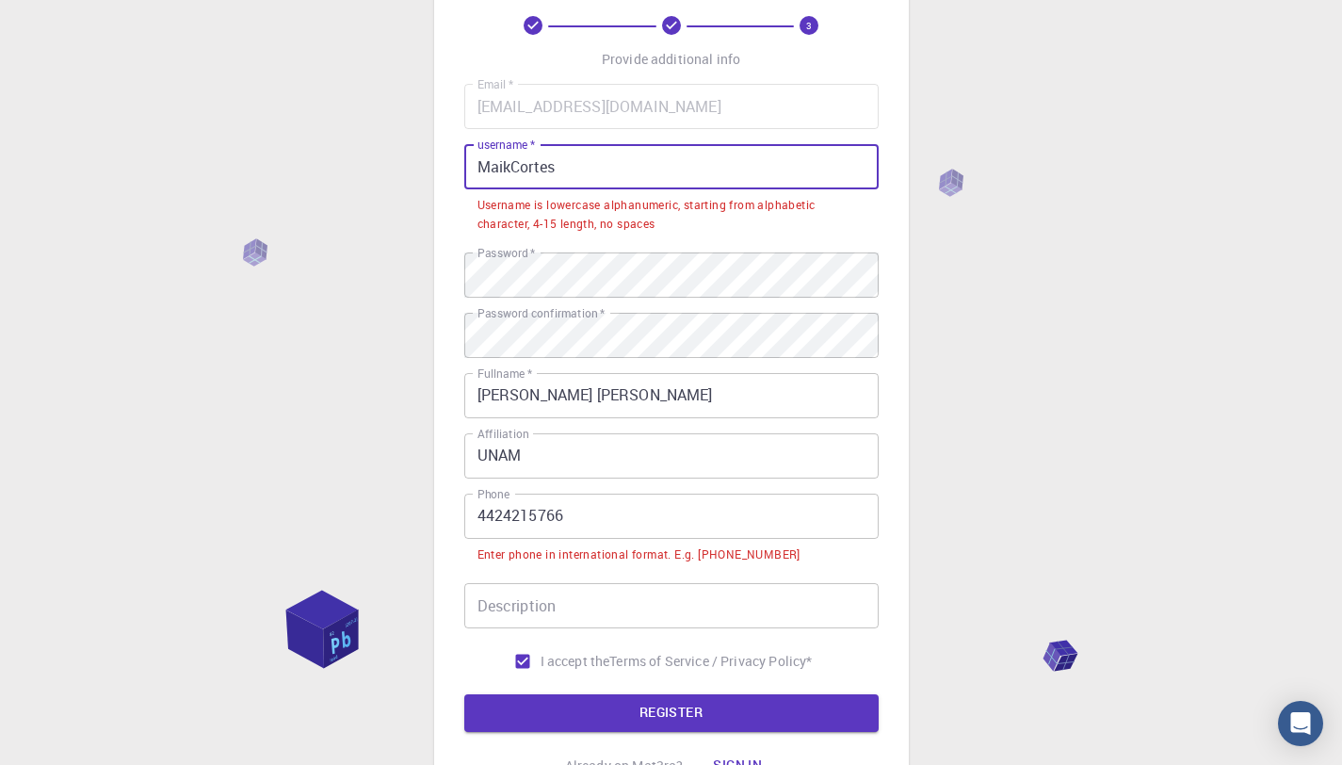
click at [599, 165] on input "MaikCortes" at bounding box center [671, 166] width 415 height 45
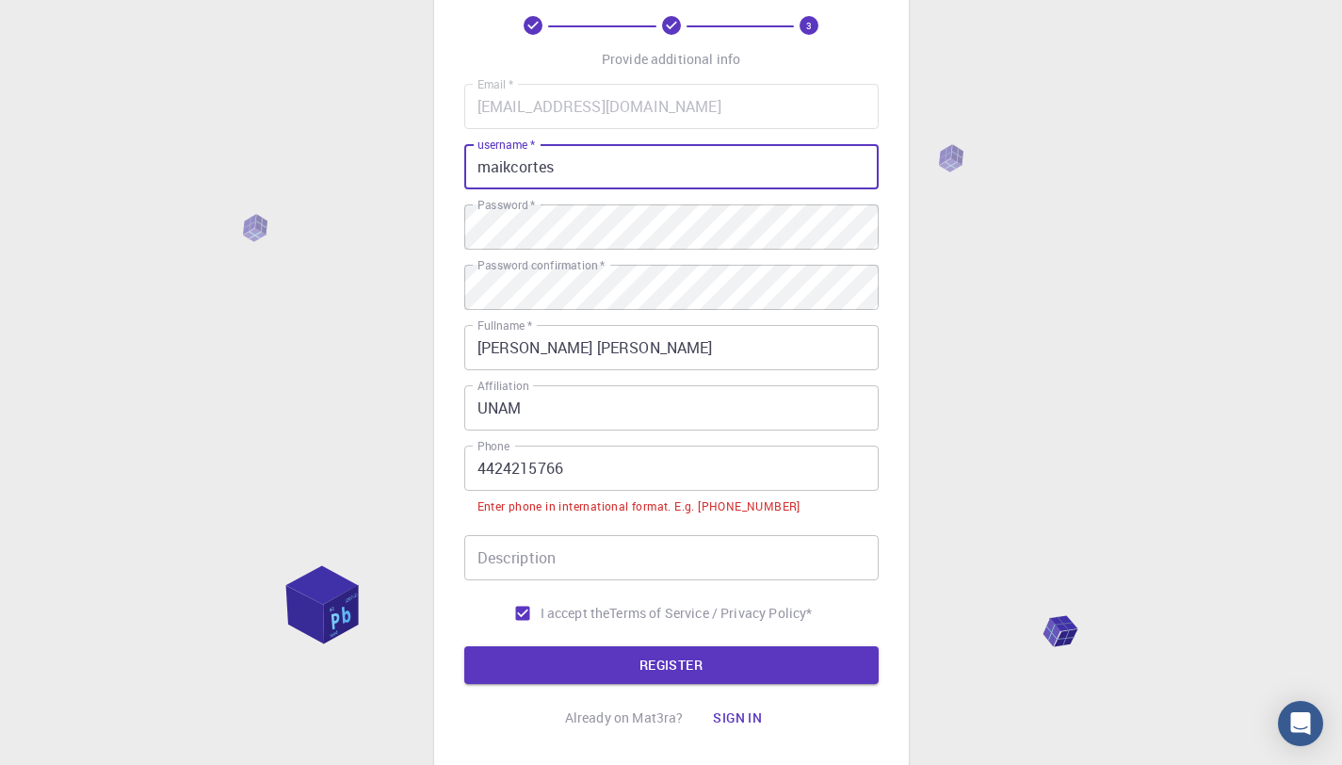
type input "maikcortes"
click at [675, 472] on input "4424215766" at bounding box center [671, 468] width 415 height 45
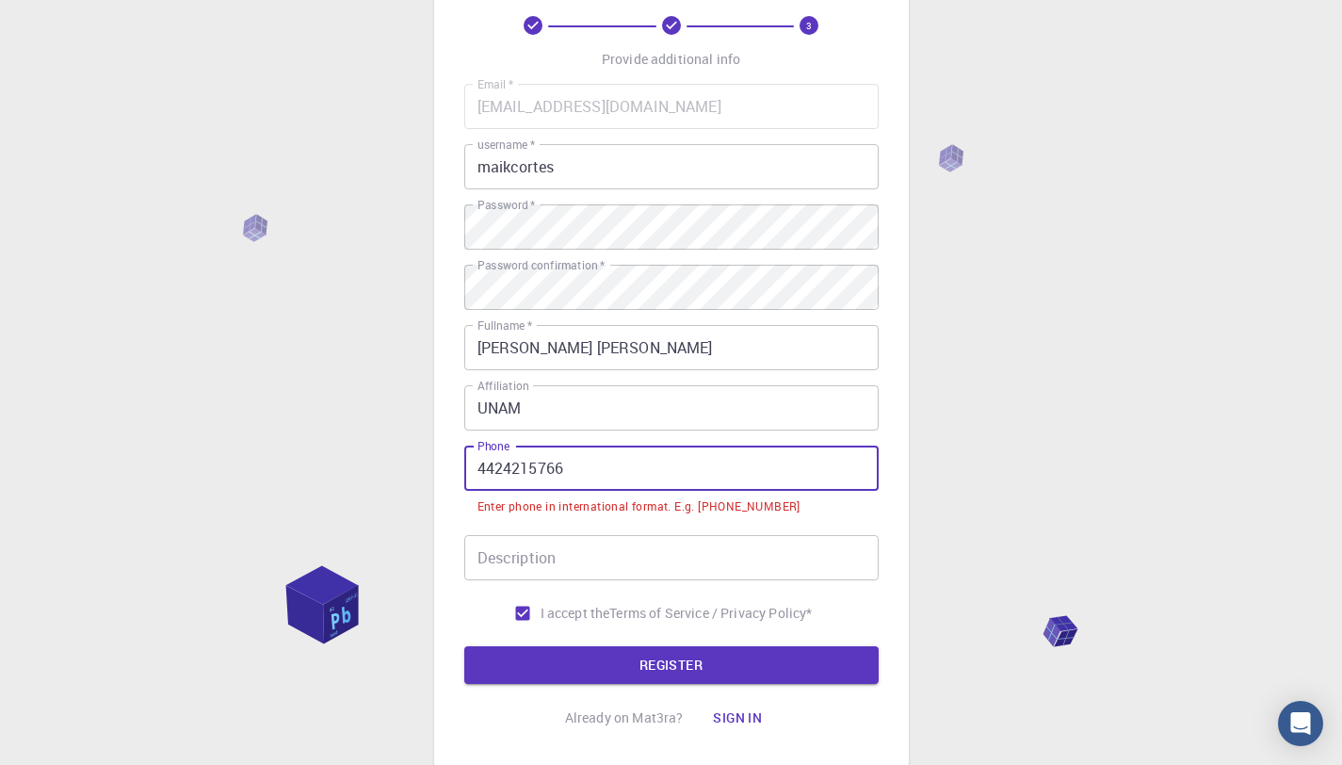
click at [675, 472] on input "4424215766" at bounding box center [671, 468] width 415 height 45
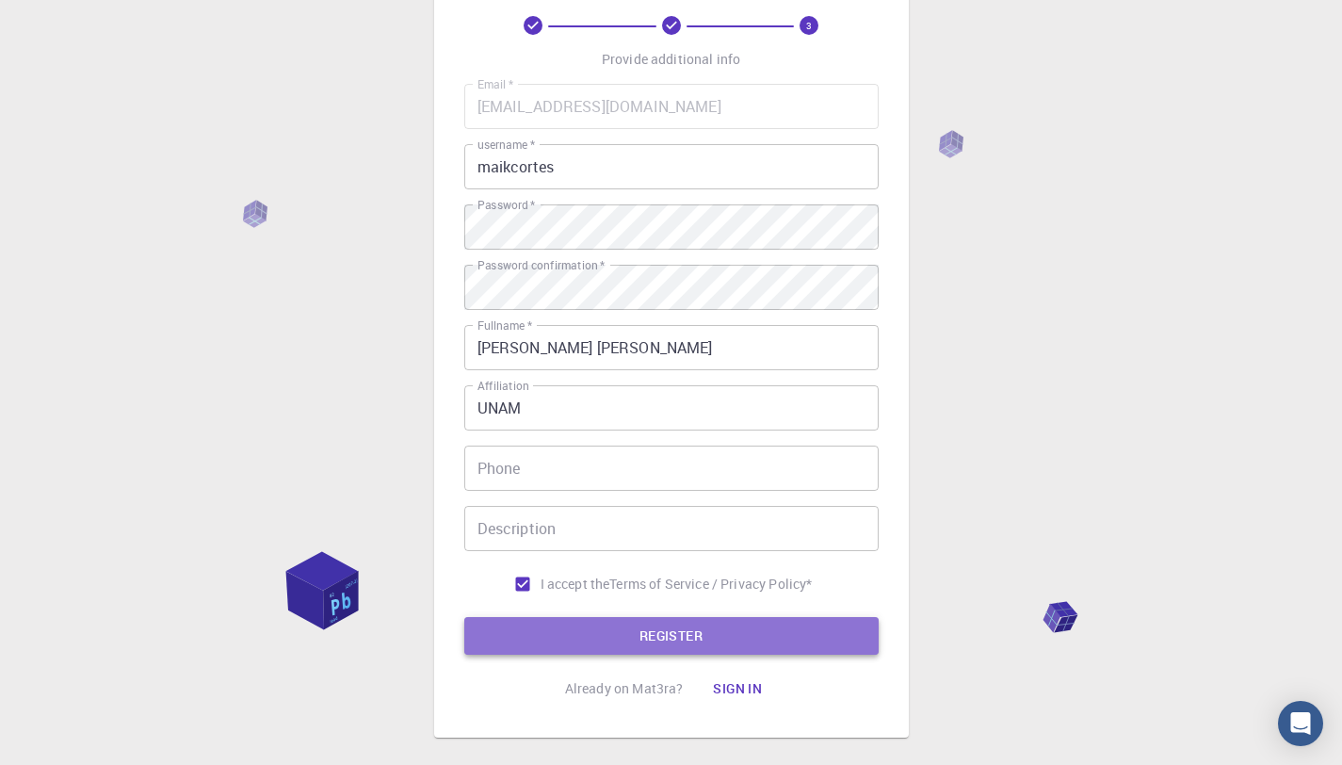
click at [619, 635] on button "REGISTER" at bounding box center [671, 636] width 415 height 38
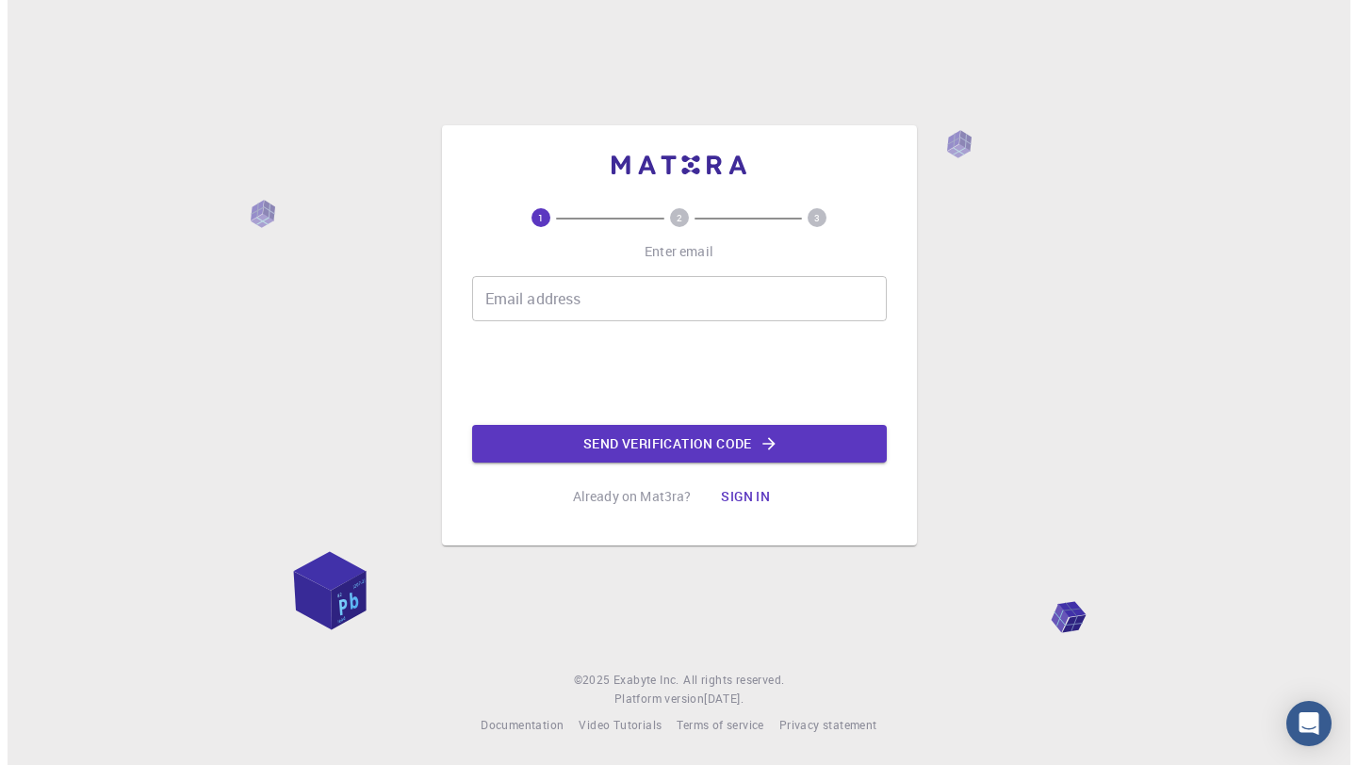
scroll to position [0, 0]
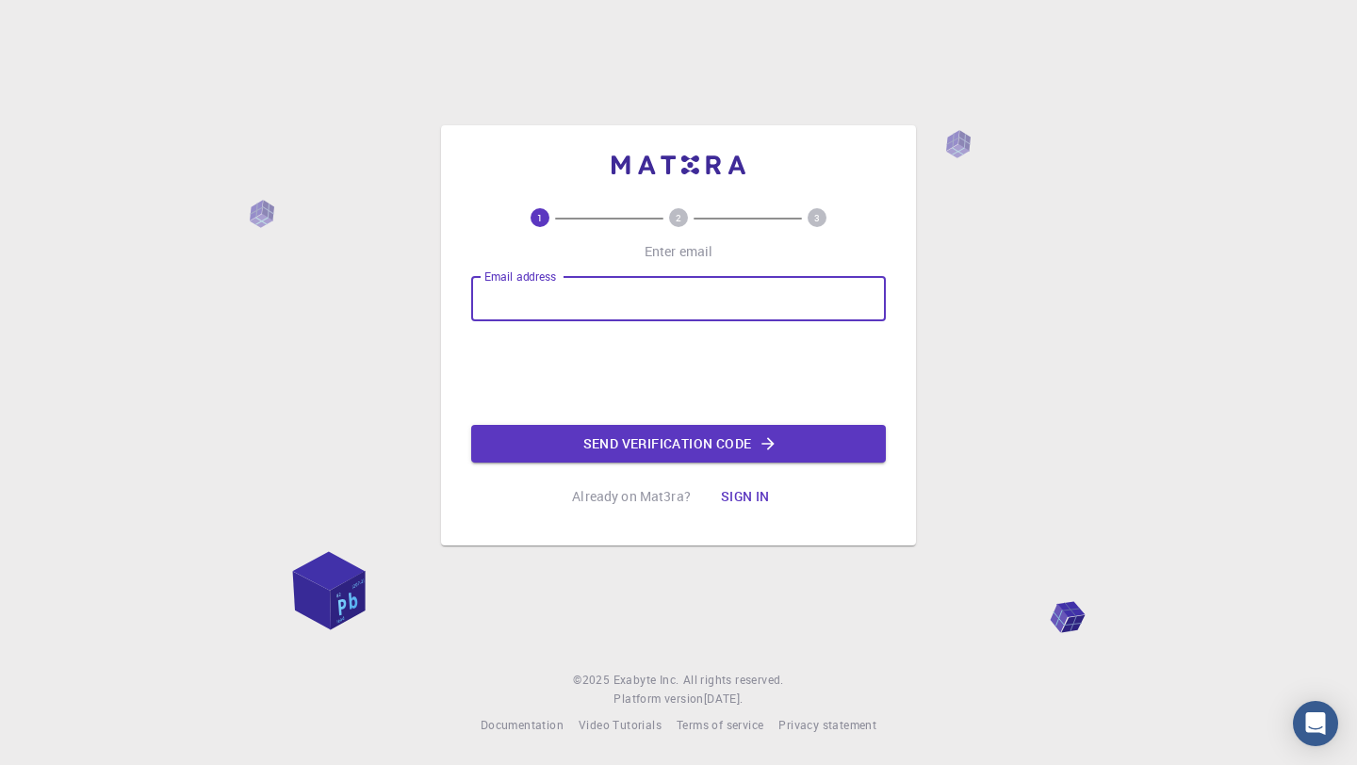
click at [730, 293] on input "Email address" at bounding box center [678, 298] width 415 height 45
click at [712, 271] on div "1 2 3 Enter email Email address Email address Send verification code Already on…" at bounding box center [678, 361] width 415 height 307
click at [704, 299] on input "Email address" at bounding box center [678, 298] width 415 height 45
